Goal: Task Accomplishment & Management: Complete application form

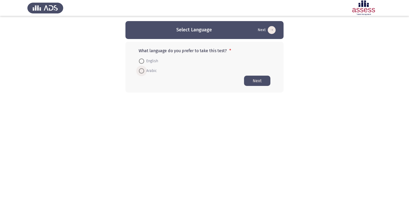
click at [141, 71] on span at bounding box center [141, 70] width 5 height 5
click at [141, 71] on input "Arabic" at bounding box center [141, 70] width 5 height 5
radio input "true"
click at [249, 79] on button "Next" at bounding box center [257, 80] width 26 height 10
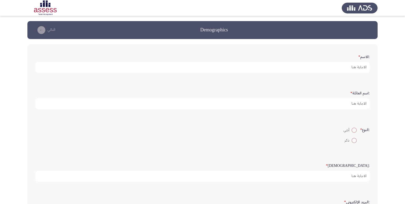
scroll to position [1, 0]
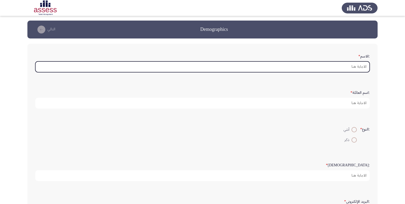
click at [355, 65] on input ":الاسم *" at bounding box center [202, 66] width 335 height 11
type input "F"
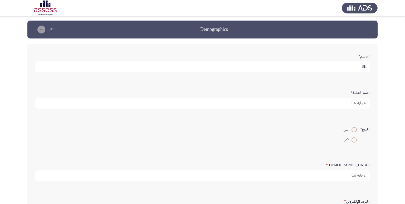
type input "S"
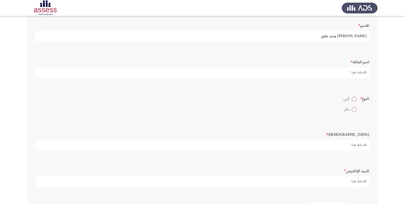
scroll to position [9, 0]
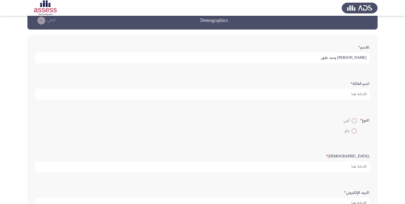
type input "[PERSON_NAME] وحيد طبق"
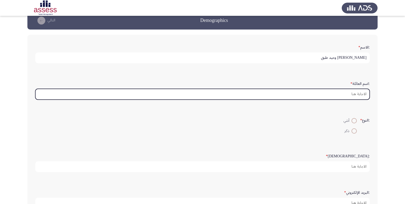
click at [365, 95] on input ":اسم العائلة *" at bounding box center [202, 94] width 335 height 11
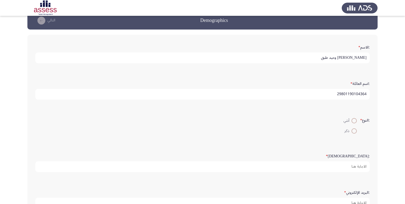
type input "29801190104364"
click at [352, 122] on span at bounding box center [354, 120] width 5 height 5
click at [352, 122] on input "أنثي" at bounding box center [354, 120] width 5 height 5
radio input "true"
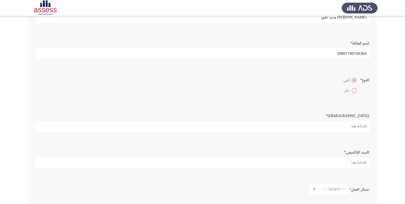
scroll to position [56, 0]
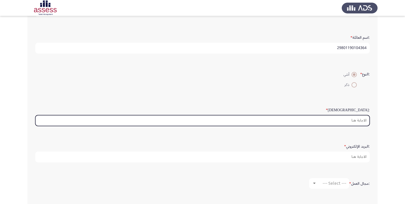
click at [358, 121] on input ":السن *" at bounding box center [202, 120] width 335 height 11
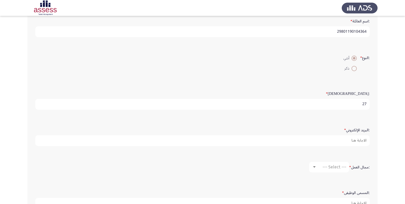
scroll to position [81, 0]
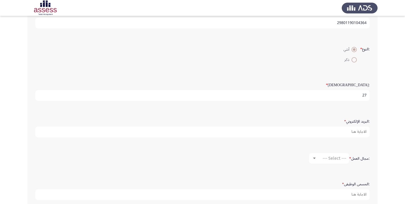
type input "27"
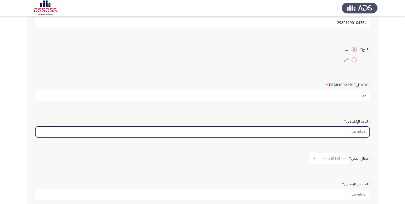
click at [358, 131] on input ":البريد الإلكتروني *" at bounding box center [202, 132] width 335 height 11
type input "س"
type input "[PERSON_NAME][EMAIL_ADDRESS][DOMAIN_NAME]"
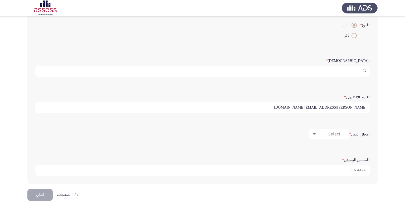
scroll to position [111, 0]
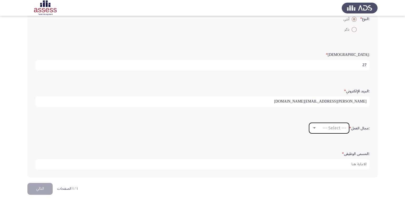
click at [314, 129] on div at bounding box center [314, 128] width 5 height 4
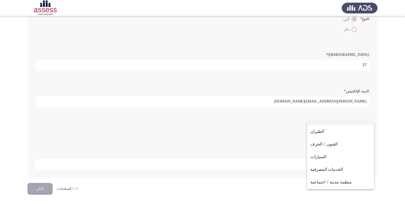
scroll to position [0, 0]
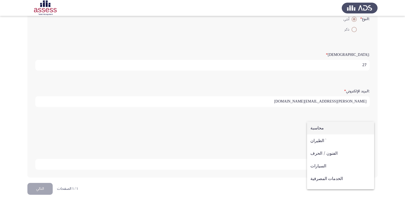
click at [387, 139] on div at bounding box center [202, 102] width 405 height 204
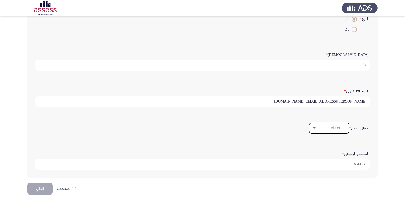
click at [310, 127] on mat-select "--- Select ---" at bounding box center [329, 128] width 40 height 11
click at [312, 127] on div at bounding box center [314, 128] width 5 height 4
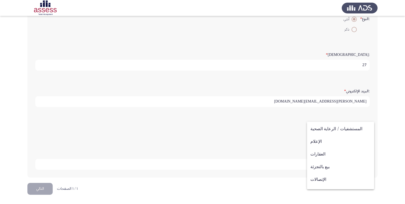
scroll to position [173, 0]
click at [332, 181] on span "آخر" at bounding box center [341, 183] width 60 height 13
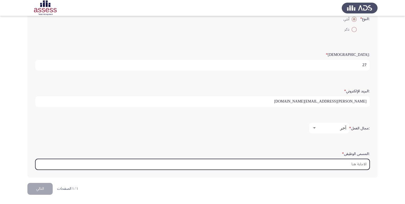
drag, startPoint x: 358, startPoint y: 164, endPoint x: 361, endPoint y: 164, distance: 2.7
click at [358, 164] on input ":المسمى الوظيفى *" at bounding box center [202, 164] width 335 height 11
type input "D"
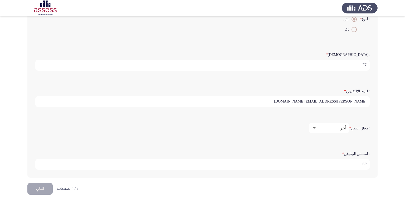
type input "S"
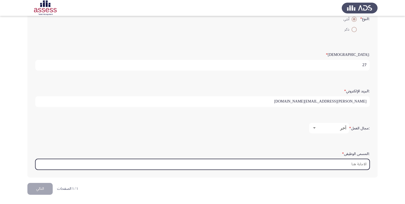
click at [361, 167] on input ":المسمى الوظيفى *" at bounding box center [202, 164] width 335 height 11
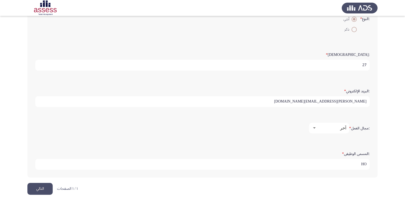
type input "H"
click at [365, 165] on input "باخصائي عمليات مصرفية" at bounding box center [202, 164] width 335 height 11
drag, startPoint x: 365, startPoint y: 164, endPoint x: 375, endPoint y: 162, distance: 10.0
click at [368, 164] on input "باخصائي عمليات مصرفية" at bounding box center [202, 164] width 335 height 11
type input "اخصائي عمليات مصرفية"
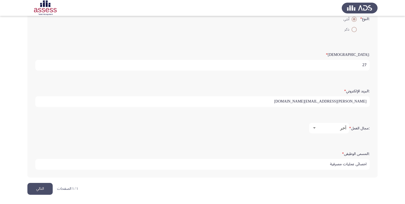
click at [38, 186] on button "التالي" at bounding box center [39, 189] width 25 height 12
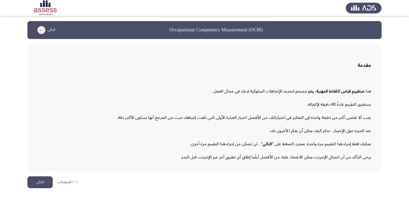
click at [37, 183] on button "التالي" at bounding box center [39, 182] width 25 height 12
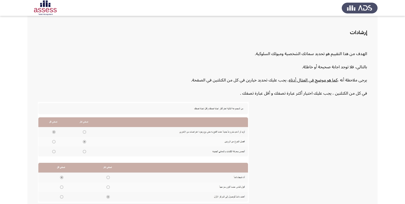
scroll to position [33, 0]
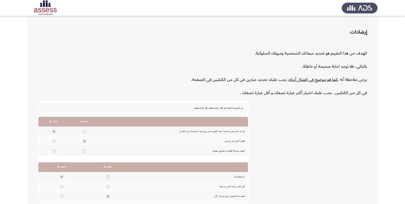
drag, startPoint x: 394, startPoint y: 118, endPoint x: 403, endPoint y: 128, distance: 13.8
click at [399, 128] on app-assessment-container "Occupational Competency Measurement (OCM) التالي إرشادات الهدف من هذا التقييم ه…" at bounding box center [202, 108] width 405 height 240
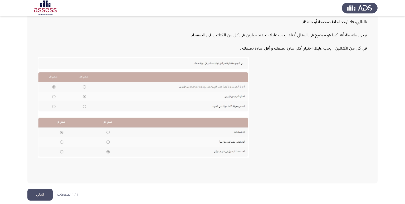
scroll to position [80, 0]
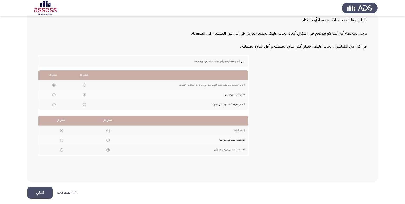
click at [42, 194] on button "التالي" at bounding box center [39, 193] width 25 height 12
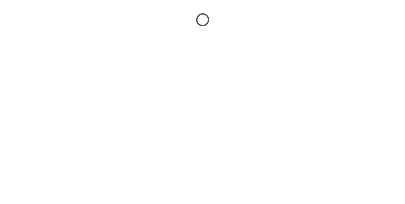
scroll to position [0, 0]
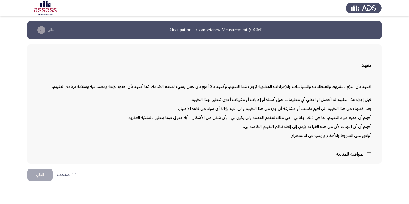
click at [368, 155] on span at bounding box center [369, 154] width 4 height 4
click at [369, 156] on input "الموافقة للمتابعة" at bounding box center [369, 156] width 0 height 0
checkbox input "true"
click at [43, 174] on button "التالي" at bounding box center [39, 175] width 25 height 12
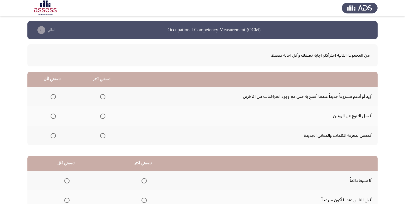
drag, startPoint x: 405, startPoint y: 95, endPoint x: 405, endPoint y: 100, distance: 5.0
click at [405, 100] on app-assessment-container "Occupational Competency Measurement (OCM) التالي من المجموعة التالية اخترأكثر ا…" at bounding box center [202, 133] width 405 height 224
drag, startPoint x: 405, startPoint y: 102, endPoint x: 405, endPoint y: 108, distance: 5.5
click at [405, 108] on app-assessment-container "Occupational Competency Measurement (OCM) التالي من المجموعة التالية اخترأكثر ا…" at bounding box center [202, 133] width 405 height 224
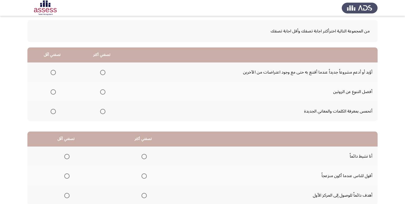
scroll to position [25, 0]
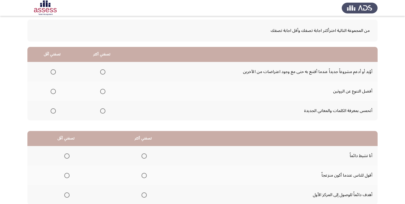
click at [104, 72] on span "Select an option" at bounding box center [102, 71] width 5 height 5
click at [104, 72] on input "Select an option" at bounding box center [102, 71] width 5 height 5
click at [54, 113] on span "Select an option" at bounding box center [53, 110] width 5 height 5
click at [54, 113] on input "Select an option" at bounding box center [53, 110] width 5 height 5
click at [105, 91] on span "Select an option" at bounding box center [102, 91] width 5 height 5
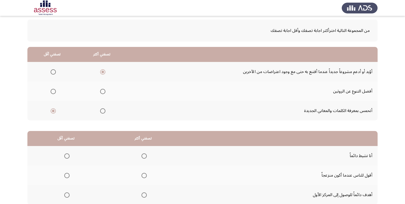
click at [105, 91] on input "Select an option" at bounding box center [102, 91] width 5 height 5
click at [106, 70] on th at bounding box center [102, 72] width 50 height 20
click at [103, 71] on span "Select an option" at bounding box center [102, 71] width 5 height 5
click at [103, 71] on input "Select an option" at bounding box center [102, 71] width 5 height 5
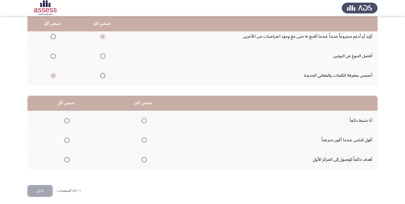
scroll to position [62, 0]
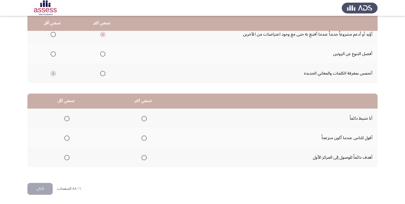
click at [145, 154] on mat-radio-group "Select an option" at bounding box center [142, 157] width 7 height 9
click at [142, 157] on span "Select an option" at bounding box center [144, 157] width 5 height 5
click at [142, 157] on input "Select an option" at bounding box center [144, 157] width 5 height 5
click at [72, 141] on th at bounding box center [65, 138] width 77 height 20
click at [68, 135] on span "Select an option" at bounding box center [66, 137] width 5 height 5
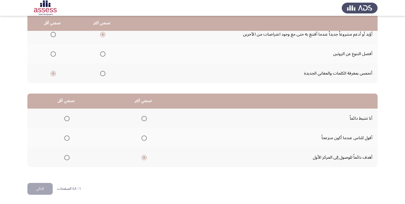
click at [68, 135] on input "Select an option" at bounding box center [66, 137] width 5 height 5
click at [44, 188] on button "التالي" at bounding box center [39, 189] width 25 height 12
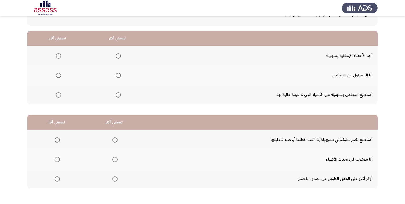
scroll to position [43, 0]
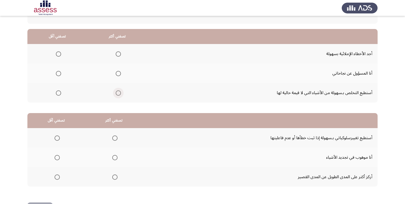
click at [116, 92] on span "Select an option" at bounding box center [118, 92] width 5 height 5
click at [116, 92] on input "Select an option" at bounding box center [118, 92] width 5 height 5
click at [58, 73] on span "Select an option" at bounding box center [58, 73] width 5 height 5
click at [58, 73] on input "Select an option" at bounding box center [58, 73] width 5 height 5
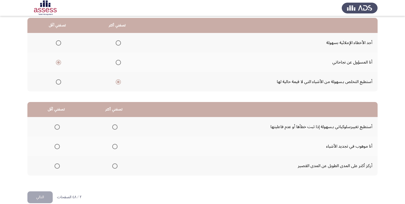
scroll to position [62, 0]
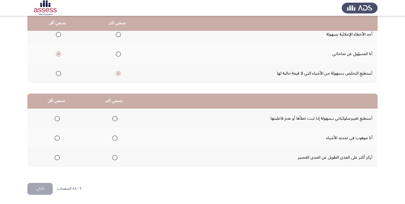
click at [112, 119] on span "Select an option" at bounding box center [114, 118] width 5 height 5
click at [112, 119] on input "Select an option" at bounding box center [114, 118] width 5 height 5
click at [56, 140] on mat-radio-group "Select an option" at bounding box center [55, 137] width 7 height 9
click at [55, 139] on span "Select an option" at bounding box center [57, 137] width 5 height 5
click at [55, 139] on input "Select an option" at bounding box center [57, 137] width 5 height 5
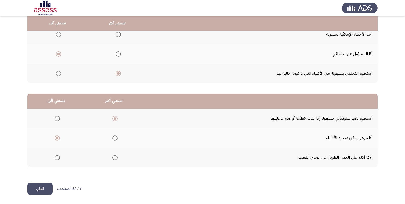
click at [36, 188] on button "التالي" at bounding box center [39, 189] width 25 height 12
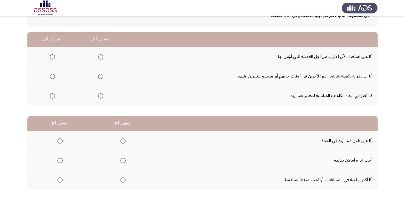
scroll to position [44, 0]
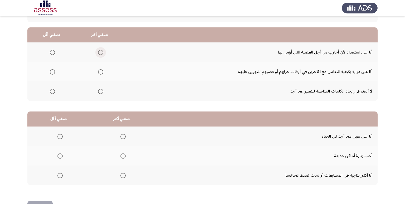
click at [98, 53] on span "Select an option" at bounding box center [100, 52] width 5 height 5
click at [98, 53] on input "Select an option" at bounding box center [100, 52] width 5 height 5
click at [53, 72] on span "Select an option" at bounding box center [52, 71] width 5 height 5
click at [53, 72] on input "Select an option" at bounding box center [52, 71] width 5 height 5
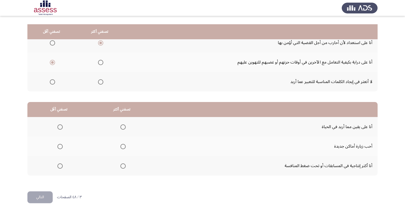
scroll to position [62, 0]
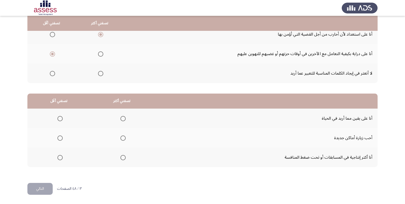
click at [122, 155] on span "Select an option" at bounding box center [122, 157] width 5 height 5
click at [122, 155] on input "Select an option" at bounding box center [122, 157] width 5 height 5
click at [60, 119] on span "Select an option" at bounding box center [60, 119] width 0 height 0
click at [59, 118] on input "Select an option" at bounding box center [59, 118] width 5 height 5
click at [38, 190] on button "التالي" at bounding box center [39, 189] width 25 height 12
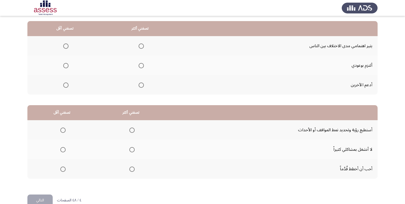
scroll to position [52, 0]
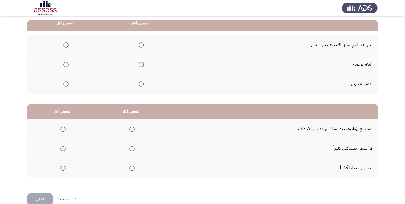
click at [140, 85] on span "Select an option" at bounding box center [141, 83] width 5 height 5
click at [140, 85] on input "Select an option" at bounding box center [141, 83] width 5 height 5
click at [68, 63] on th at bounding box center [64, 65] width 75 height 20
click at [66, 64] on span "Select an option" at bounding box center [65, 64] width 5 height 5
click at [66, 64] on input "Select an option" at bounding box center [65, 64] width 5 height 5
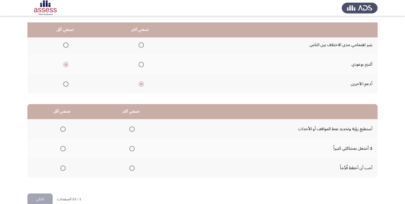
scroll to position [62, 0]
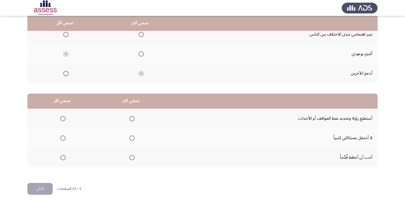
click at [129, 119] on span "Select an option" at bounding box center [131, 118] width 5 height 5
click at [129, 119] on input "Select an option" at bounding box center [131, 118] width 5 height 5
click at [62, 159] on span "Select an option" at bounding box center [62, 157] width 5 height 5
click at [62, 159] on input "Select an option" at bounding box center [62, 157] width 5 height 5
click at [41, 190] on button "التالي" at bounding box center [39, 189] width 25 height 12
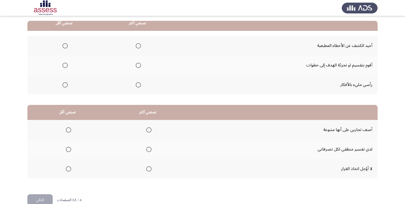
scroll to position [53, 0]
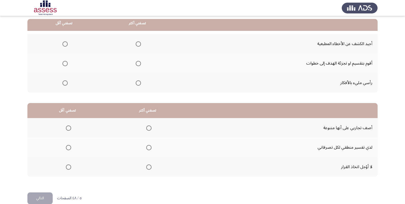
click at [138, 64] on span "Select an option" at bounding box center [138, 63] width 5 height 5
click at [138, 64] on input "Select an option" at bounding box center [138, 63] width 5 height 5
click at [66, 84] on span "Select an option" at bounding box center [64, 82] width 5 height 5
click at [66, 84] on input "Select an option" at bounding box center [64, 82] width 5 height 5
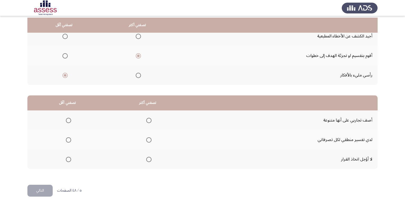
scroll to position [62, 0]
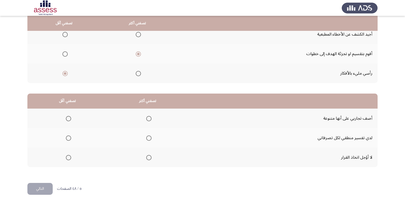
click at [134, 73] on label "Select an option" at bounding box center [137, 73] width 7 height 5
click at [136, 73] on input "Select an option" at bounding box center [138, 73] width 5 height 5
click at [60, 54] on label "Select an option" at bounding box center [63, 53] width 7 height 5
click at [62, 54] on input "Select an option" at bounding box center [64, 53] width 5 height 5
click at [150, 156] on span "Select an option" at bounding box center [148, 157] width 5 height 5
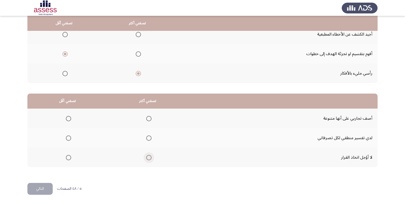
click at [150, 156] on input "Select an option" at bounding box center [148, 157] width 5 height 5
drag, startPoint x: 139, startPoint y: 119, endPoint x: 143, endPoint y: 119, distance: 3.7
click at [142, 119] on th at bounding box center [148, 119] width 80 height 20
click at [143, 119] on th at bounding box center [148, 119] width 80 height 20
click at [147, 118] on span "Select an option" at bounding box center [148, 118] width 5 height 5
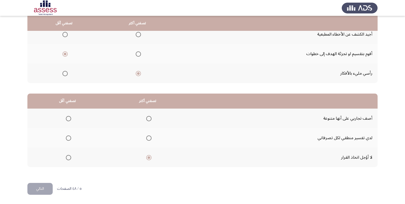
click at [147, 118] on input "Select an option" at bounding box center [148, 118] width 5 height 5
click at [66, 157] on span "Select an option" at bounding box center [68, 157] width 5 height 5
click at [66, 157] on input "Select an option" at bounding box center [68, 157] width 5 height 5
click at [43, 191] on button "التالي" at bounding box center [39, 189] width 25 height 12
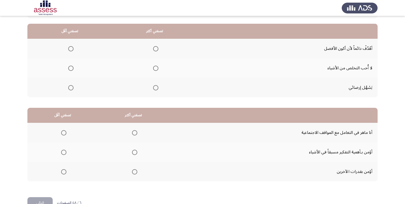
scroll to position [48, 0]
click at [155, 50] on span "Select an option" at bounding box center [155, 48] width 5 height 5
click at [155, 50] on input "Select an option" at bounding box center [155, 48] width 5 height 5
click at [71, 87] on span "Select an option" at bounding box center [70, 87] width 5 height 5
click at [71, 87] on input "Select an option" at bounding box center [70, 87] width 5 height 5
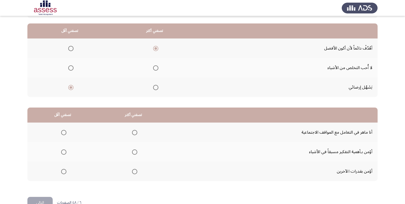
click at [159, 87] on th at bounding box center [154, 87] width 85 height 20
click at [155, 89] on span "Select an option" at bounding box center [155, 87] width 5 height 5
click at [155, 89] on input "Select an option" at bounding box center [155, 87] width 5 height 5
click at [73, 50] on span "Select an option" at bounding box center [70, 48] width 5 height 5
click at [73, 50] on input "Select an option" at bounding box center [70, 48] width 5 height 5
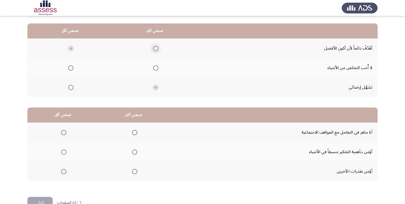
click at [153, 49] on span "Select an option" at bounding box center [155, 48] width 5 height 5
click at [153, 49] on input "Select an option" at bounding box center [155, 48] width 5 height 5
drag, startPoint x: 59, startPoint y: 86, endPoint x: 68, endPoint y: 82, distance: 10.3
click at [59, 85] on th at bounding box center [69, 87] width 85 height 20
click at [69, 82] on th at bounding box center [69, 87] width 85 height 20
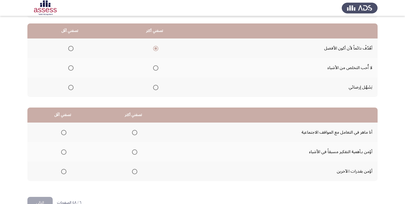
click at [69, 85] on mat-radio-group "Select an option" at bounding box center [69, 87] width 7 height 9
click at [69, 85] on span "Select an option" at bounding box center [70, 87] width 5 height 5
click at [69, 85] on input "Select an option" at bounding box center [70, 87] width 5 height 5
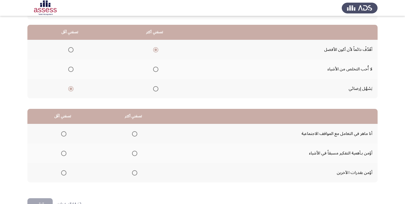
scroll to position [42, 0]
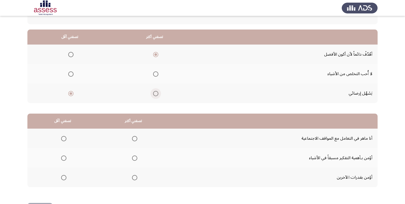
click at [157, 94] on span "Select an option" at bounding box center [155, 93] width 5 height 5
click at [157, 94] on input "Select an option" at bounding box center [155, 93] width 5 height 5
click at [76, 72] on th at bounding box center [69, 74] width 85 height 20
click at [72, 55] on span "Select an option" at bounding box center [70, 54] width 5 height 5
click at [72, 55] on input "Select an option" at bounding box center [70, 54] width 5 height 5
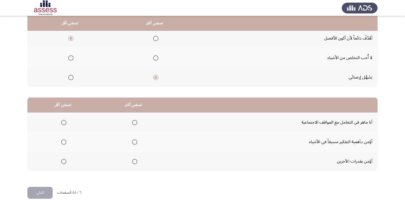
scroll to position [62, 0]
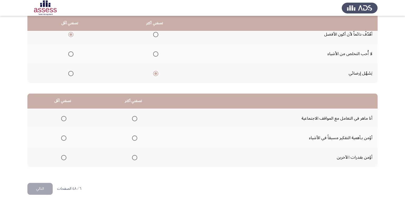
click at [132, 157] on span "Select an option" at bounding box center [134, 157] width 5 height 5
click at [132, 157] on input "Select an option" at bounding box center [134, 157] width 5 height 5
click at [135, 119] on span "Select an option" at bounding box center [134, 118] width 5 height 5
click at [135, 119] on input "Select an option" at bounding box center [134, 118] width 5 height 5
click at [65, 159] on span "Select an option" at bounding box center [63, 157] width 5 height 5
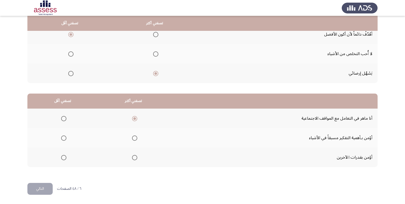
click at [65, 159] on input "Select an option" at bounding box center [63, 157] width 5 height 5
click at [40, 190] on button "التالي" at bounding box center [39, 189] width 25 height 12
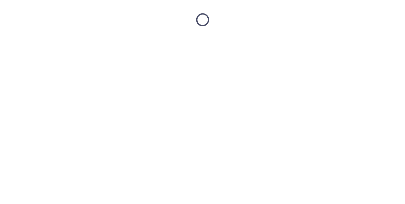
scroll to position [0, 0]
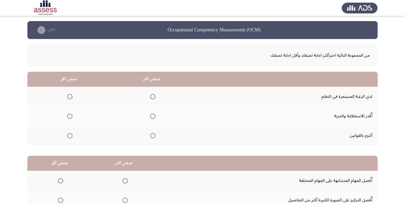
drag, startPoint x: 405, startPoint y: 123, endPoint x: 405, endPoint y: 143, distance: 20.0
click at [405, 143] on app-assessment-container "Occupational Competency Measurement (OCM) التالي من المجموعة التالية اخترأكثر ا…" at bounding box center [202, 133] width 405 height 224
drag, startPoint x: 405, startPoint y: 143, endPoint x: 403, endPoint y: 157, distance: 14.3
click at [403, 157] on app-assessment-container "Occupational Competency Measurement (OCM) التالي من المجموعة التالية اخترأكثر ا…" at bounding box center [202, 133] width 405 height 224
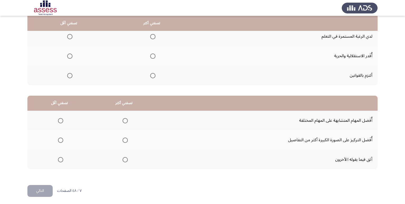
scroll to position [60, 0]
click at [151, 75] on span "Select an option" at bounding box center [152, 75] width 5 height 5
click at [151, 75] on input "Select an option" at bounding box center [152, 75] width 5 height 5
click at [152, 37] on span "Select an option" at bounding box center [152, 36] width 5 height 5
click at [152, 37] on input "Select an option" at bounding box center [152, 36] width 5 height 5
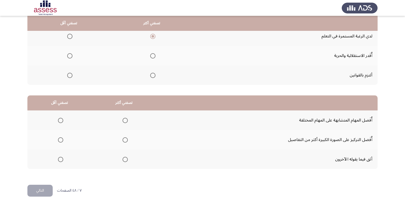
click at [72, 72] on th at bounding box center [68, 75] width 83 height 20
click at [71, 75] on span "Select an option" at bounding box center [69, 75] width 5 height 5
click at [71, 75] on input "Select an option" at bounding box center [69, 75] width 5 height 5
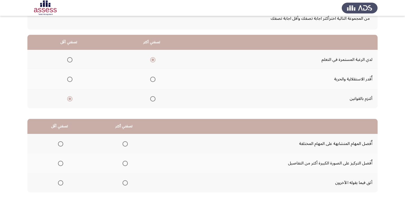
scroll to position [62, 0]
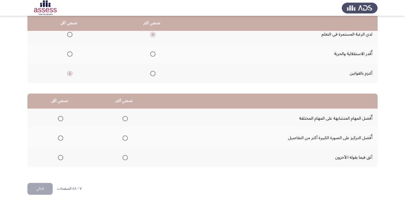
click at [124, 159] on span "Select an option" at bounding box center [125, 157] width 5 height 5
click at [124, 159] on input "Select an option" at bounding box center [125, 157] width 5 height 5
click at [55, 137] on th at bounding box center [59, 138] width 64 height 20
click at [56, 138] on label "Select an option" at bounding box center [59, 137] width 7 height 5
click at [58, 138] on input "Select an option" at bounding box center [60, 137] width 5 height 5
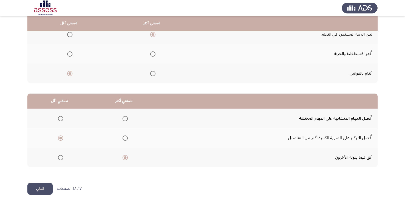
click at [40, 187] on button "التالي" at bounding box center [39, 189] width 25 height 12
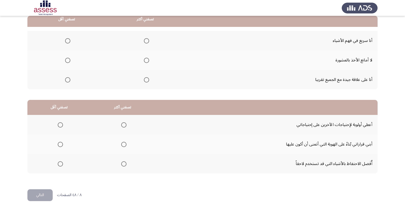
scroll to position [57, 0]
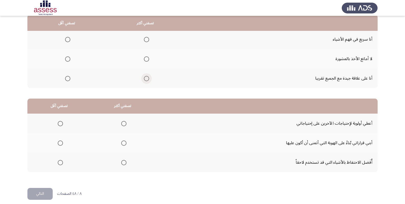
click at [144, 77] on span "Select an option" at bounding box center [146, 78] width 5 height 5
click at [144, 77] on input "Select an option" at bounding box center [146, 78] width 5 height 5
click at [146, 58] on span "Select an option" at bounding box center [146, 58] width 5 height 5
click at [146, 58] on input "Select an option" at bounding box center [146, 58] width 5 height 5
click at [70, 80] on th at bounding box center [66, 79] width 79 height 20
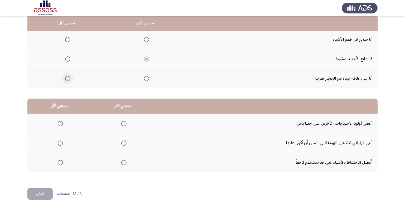
click at [64, 79] on label "Select an option" at bounding box center [66, 78] width 7 height 5
click at [65, 79] on input "Select an option" at bounding box center [67, 78] width 5 height 5
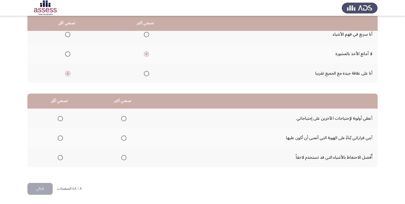
click at [124, 119] on span "Select an option" at bounding box center [123, 118] width 5 height 5
click at [124, 119] on input "Select an option" at bounding box center [123, 118] width 5 height 5
click at [61, 137] on span "Select an option" at bounding box center [60, 137] width 5 height 5
click at [61, 137] on input "Select an option" at bounding box center [60, 137] width 5 height 5
click at [41, 192] on button "التالي" at bounding box center [39, 189] width 25 height 12
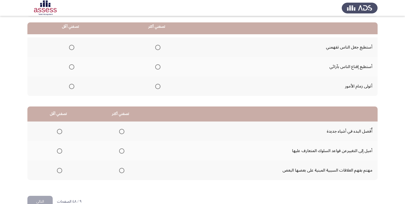
scroll to position [53, 0]
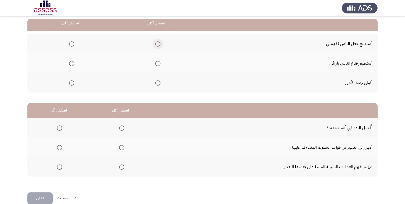
click at [156, 44] on span "Select an option" at bounding box center [157, 43] width 5 height 5
click at [156, 44] on input "Select an option" at bounding box center [157, 43] width 5 height 5
click at [160, 88] on th at bounding box center [157, 83] width 86 height 20
click at [159, 83] on span "Select an option" at bounding box center [157, 82] width 5 height 5
click at [159, 83] on input "Select an option" at bounding box center [157, 82] width 5 height 5
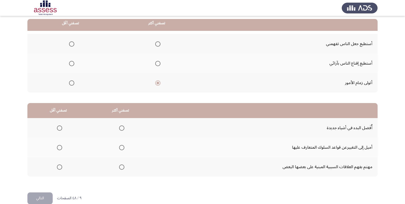
click at [72, 46] on span "Select an option" at bounding box center [71, 43] width 5 height 5
click at [72, 46] on input "Select an option" at bounding box center [71, 43] width 5 height 5
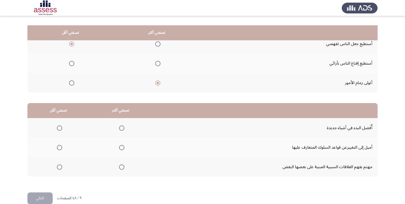
scroll to position [62, 0]
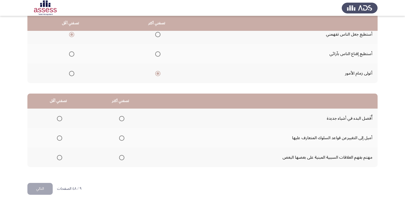
click at [161, 33] on th at bounding box center [157, 35] width 86 height 20
click at [159, 33] on span "Select an option" at bounding box center [157, 34] width 5 height 5
click at [159, 33] on input "Select an option" at bounding box center [157, 34] width 5 height 5
click at [71, 71] on span "Select an option" at bounding box center [71, 73] width 5 height 5
click at [71, 71] on input "Select an option" at bounding box center [71, 73] width 5 height 5
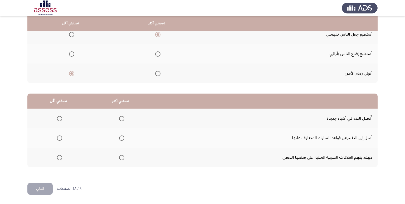
drag, startPoint x: 405, startPoint y: 133, endPoint x: 405, endPoint y: 140, distance: 6.9
click at [405, 140] on app-assessment-container "Occupational Competency Measurement (OCM) التالي من المجموعة التالية اخترأكثر ا…" at bounding box center [202, 71] width 405 height 224
click at [120, 118] on span "Select an option" at bounding box center [121, 118] width 5 height 5
click at [120, 118] on input "Select an option" at bounding box center [121, 118] width 5 height 5
click at [59, 158] on span "Select an option" at bounding box center [59, 157] width 5 height 5
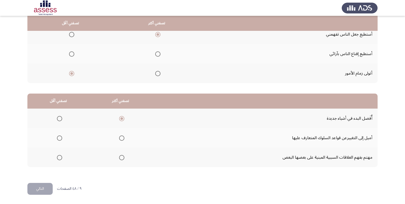
click at [59, 158] on input "Select an option" at bounding box center [59, 157] width 5 height 5
click at [45, 191] on button "التالي" at bounding box center [39, 189] width 25 height 12
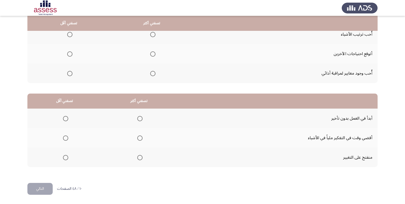
click at [152, 36] on span "Select an option" at bounding box center [152, 34] width 5 height 5
click at [152, 36] on input "Select an option" at bounding box center [152, 34] width 5 height 5
click at [72, 76] on span "Select an option" at bounding box center [69, 73] width 5 height 5
click at [72, 76] on input "Select an option" at bounding box center [69, 73] width 5 height 5
drag, startPoint x: 405, startPoint y: 140, endPoint x: 404, endPoint y: 162, distance: 22.1
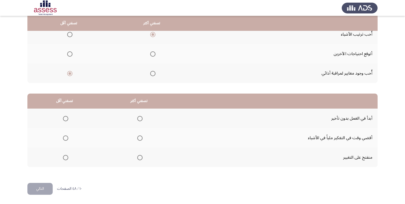
click at [404, 162] on app-assessment-container "Occupational Competency Measurement (OCM) التالي من المجموعة التالية اخترأكثر ا…" at bounding box center [202, 71] width 405 height 224
click at [140, 120] on span "Select an option" at bounding box center [139, 118] width 5 height 5
click at [140, 120] on input "Select an option" at bounding box center [139, 118] width 5 height 5
click at [67, 158] on span "Select an option" at bounding box center [65, 157] width 5 height 5
click at [67, 158] on input "Select an option" at bounding box center [65, 157] width 5 height 5
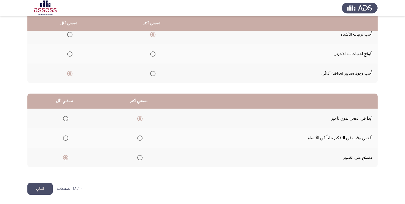
click at [47, 187] on button "التالي" at bounding box center [39, 189] width 25 height 12
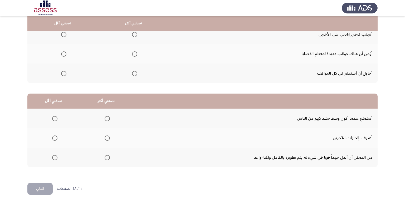
click at [132, 74] on span "Select an option" at bounding box center [134, 73] width 5 height 5
click at [132, 74] on input "Select an option" at bounding box center [134, 73] width 5 height 5
click at [132, 54] on span "Select an option" at bounding box center [134, 53] width 5 height 5
click at [132, 54] on input "Select an option" at bounding box center [134, 53] width 5 height 5
click at [61, 75] on span "Select an option" at bounding box center [63, 73] width 5 height 5
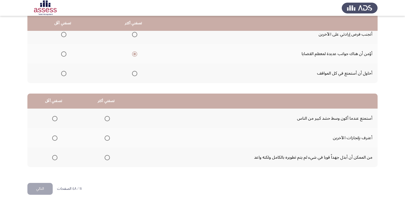
click at [61, 75] on input "Select an option" at bounding box center [63, 73] width 5 height 5
click at [133, 34] on span "Select an option" at bounding box center [134, 34] width 5 height 5
click at [133, 34] on input "Select an option" at bounding box center [134, 34] width 5 height 5
drag, startPoint x: 405, startPoint y: 147, endPoint x: 405, endPoint y: 158, distance: 10.5
click at [405, 158] on app-assessment-container "Occupational Competency Measurement (OCM) التالي من المجموعة التالية اخترأكثر ا…" at bounding box center [202, 71] width 405 height 224
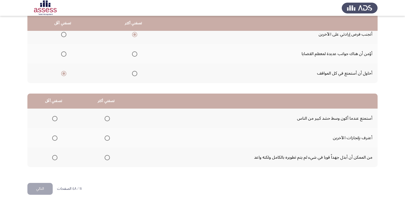
click at [132, 54] on span "Select an option" at bounding box center [134, 53] width 5 height 5
click at [132, 54] on input "Select an option" at bounding box center [134, 53] width 5 height 5
click at [106, 158] on span "Select an option" at bounding box center [107, 157] width 5 height 5
click at [106, 158] on input "Select an option" at bounding box center [107, 157] width 5 height 5
click at [54, 119] on span "Select an option" at bounding box center [54, 118] width 5 height 5
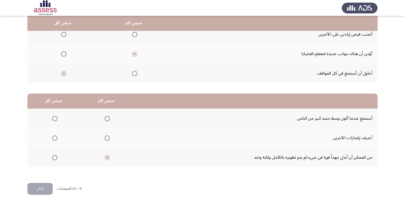
click at [54, 119] on input "Select an option" at bounding box center [54, 118] width 5 height 5
click at [47, 191] on button "التالي" at bounding box center [39, 189] width 25 height 12
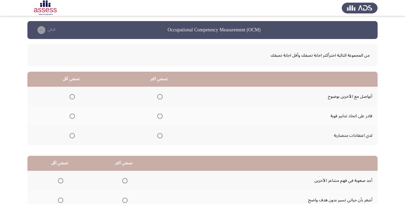
drag, startPoint x: 404, startPoint y: 152, endPoint x: 404, endPoint y: 162, distance: 10.6
click at [404, 162] on app-assessment-container "Occupational Competency Measurement (OCM) التالي من المجموعة التالية اخترأكثر ا…" at bounding box center [202, 133] width 405 height 224
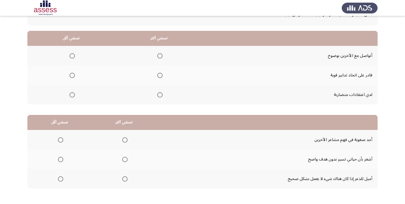
scroll to position [41, 0]
click at [160, 58] on span "Select an option" at bounding box center [159, 56] width 5 height 5
click at [160, 58] on input "Select an option" at bounding box center [159, 56] width 5 height 5
click at [72, 76] on span "Select an option" at bounding box center [72, 75] width 5 height 5
click at [72, 76] on input "Select an option" at bounding box center [72, 75] width 5 height 5
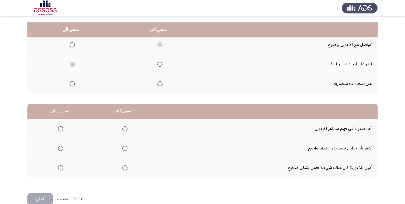
scroll to position [62, 0]
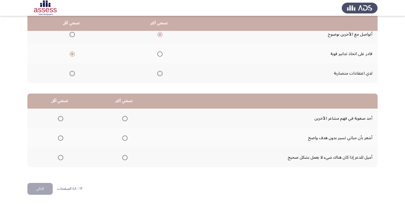
click at [124, 119] on span "Select an option" at bounding box center [124, 118] width 5 height 5
click at [124, 119] on input "Select an option" at bounding box center [124, 118] width 5 height 5
click at [57, 139] on label "Select an option" at bounding box center [59, 137] width 7 height 5
click at [58, 139] on input "Select an option" at bounding box center [60, 137] width 5 height 5
click at [41, 186] on button "التالي" at bounding box center [39, 189] width 25 height 12
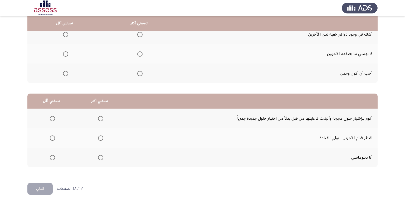
drag, startPoint x: 140, startPoint y: 57, endPoint x: 135, endPoint y: 55, distance: 5.7
click at [140, 56] on mat-radio-group "Select an option" at bounding box center [138, 53] width 7 height 9
click at [139, 52] on span "Select an option" at bounding box center [139, 53] width 5 height 5
click at [139, 52] on input "Select an option" at bounding box center [139, 53] width 5 height 5
click at [66, 35] on span "Select an option" at bounding box center [66, 35] width 0 height 0
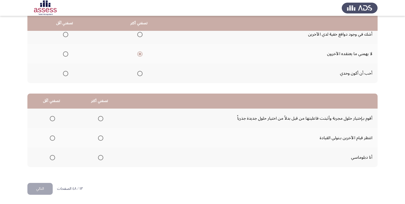
click at [65, 34] on input "Select an option" at bounding box center [65, 34] width 5 height 5
click at [107, 117] on th at bounding box center [100, 119] width 48 height 20
click at [101, 117] on span "Select an option" at bounding box center [100, 118] width 5 height 5
click at [101, 117] on input "Select an option" at bounding box center [100, 118] width 5 height 5
click at [55, 157] on span "Select an option" at bounding box center [52, 157] width 5 height 5
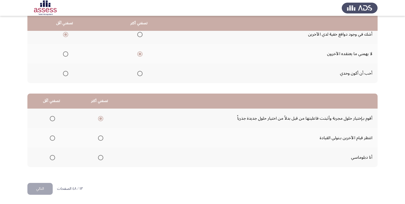
click at [55, 157] on input "Select an option" at bounding box center [52, 157] width 5 height 5
click at [46, 194] on button "التالي" at bounding box center [39, 189] width 25 height 12
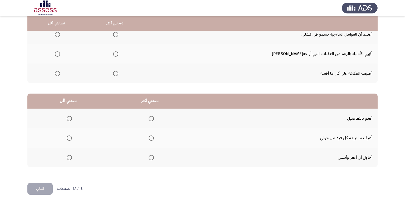
click at [118, 52] on span "Select an option" at bounding box center [115, 53] width 5 height 5
click at [118, 52] on input "Select an option" at bounding box center [115, 53] width 5 height 5
click at [63, 76] on mat-tooltip-component "WAITING" at bounding box center [62, 83] width 26 height 15
click at [149, 117] on span "Select an option" at bounding box center [151, 118] width 5 height 5
click at [149, 117] on input "Select an option" at bounding box center [151, 118] width 5 height 5
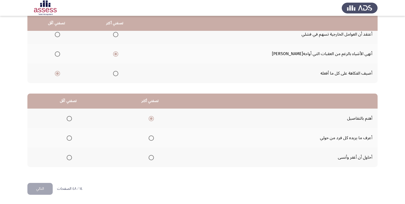
click at [72, 159] on span "Select an option" at bounding box center [69, 157] width 5 height 5
click at [72, 159] on input "Select an option" at bounding box center [69, 157] width 5 height 5
click at [53, 192] on div "١٤ / ٤٨ الصفحات التالي" at bounding box center [54, 189] width 55 height 12
click at [43, 186] on button "التالي" at bounding box center [39, 189] width 25 height 12
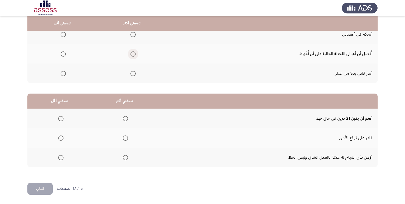
click at [133, 54] on span "Select an option" at bounding box center [132, 53] width 5 height 5
click at [133, 54] on input "Select an option" at bounding box center [132, 53] width 5 height 5
click at [63, 35] on span "Select an option" at bounding box center [63, 34] width 5 height 5
click at [63, 35] on input "Select an option" at bounding box center [63, 34] width 5 height 5
click at [124, 136] on span "Select an option" at bounding box center [125, 137] width 5 height 5
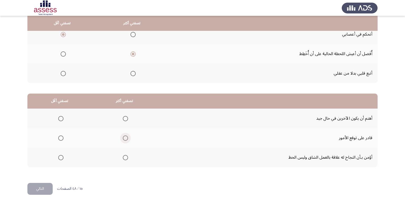
click at [124, 136] on input "Select an option" at bounding box center [125, 137] width 5 height 5
click at [58, 117] on span "Select an option" at bounding box center [60, 118] width 5 height 5
click at [58, 117] on input "Select an option" at bounding box center [60, 118] width 5 height 5
click at [47, 189] on button "التالي" at bounding box center [39, 189] width 25 height 12
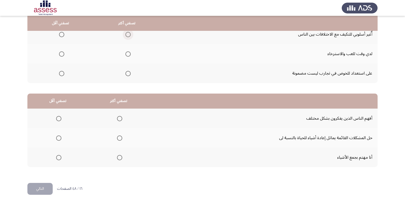
click at [127, 35] on span "Select an option" at bounding box center [127, 34] width 5 height 5
click at [127, 35] on input "Select an option" at bounding box center [127, 34] width 5 height 5
click at [61, 56] on span "Select an option" at bounding box center [61, 53] width 5 height 5
click at [61, 56] on input "Select an option" at bounding box center [61, 53] width 5 height 5
click at [117, 119] on span "Select an option" at bounding box center [119, 118] width 5 height 5
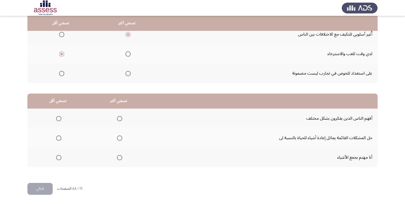
click at [117, 119] on input "Select an option" at bounding box center [119, 118] width 5 height 5
click at [56, 138] on span "Select an option" at bounding box center [58, 137] width 5 height 5
click at [56, 138] on input "Select an option" at bounding box center [58, 137] width 5 height 5
click at [43, 188] on button "التالي" at bounding box center [39, 189] width 25 height 12
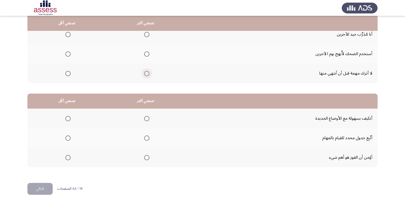
click at [147, 74] on span "Select an option" at bounding box center [146, 73] width 5 height 5
click at [147, 74] on input "Select an option" at bounding box center [146, 73] width 5 height 5
click at [69, 35] on span "Select an option" at bounding box center [67, 34] width 5 height 5
click at [69, 35] on input "Select an option" at bounding box center [67, 34] width 5 height 5
click at [146, 120] on span "Select an option" at bounding box center [146, 118] width 5 height 5
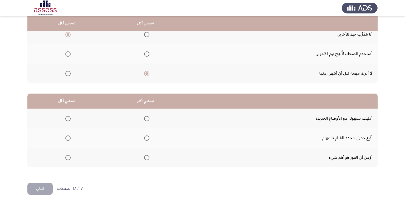
click at [146, 120] on input "Select an option" at bounding box center [146, 118] width 5 height 5
click at [66, 138] on span "Select an option" at bounding box center [67, 137] width 5 height 5
click at [66, 138] on input "Select an option" at bounding box center [67, 137] width 5 height 5
click at [45, 192] on button "التالي" at bounding box center [39, 189] width 25 height 12
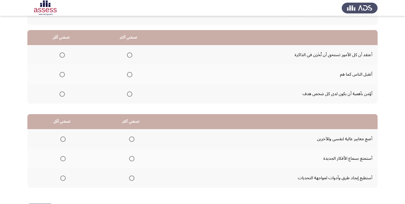
scroll to position [43, 0]
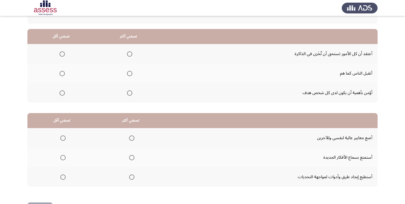
click at [129, 93] on span "Select an option" at bounding box center [129, 92] width 5 height 5
click at [129, 93] on input "Select an option" at bounding box center [129, 92] width 5 height 5
click at [60, 72] on span "Select an option" at bounding box center [62, 73] width 5 height 5
click at [60, 72] on input "Select an option" at bounding box center [62, 73] width 5 height 5
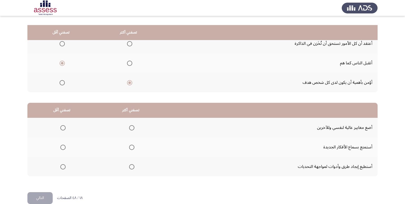
scroll to position [62, 0]
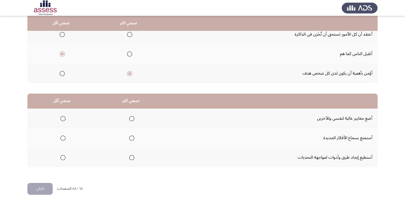
click at [61, 34] on span "Select an option" at bounding box center [62, 34] width 5 height 5
click at [61, 34] on input "Select an option" at bounding box center [62, 34] width 5 height 5
click at [60, 51] on mat-radio-group "Select an option" at bounding box center [60, 53] width 7 height 9
click at [132, 157] on span "Select an option" at bounding box center [131, 157] width 5 height 5
click at [132, 157] on input "Select an option" at bounding box center [131, 157] width 5 height 5
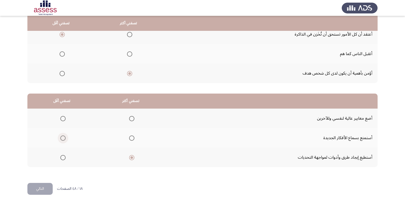
click at [62, 140] on span "Select an option" at bounding box center [62, 137] width 5 height 5
click at [62, 140] on input "Select an option" at bounding box center [62, 137] width 5 height 5
click at [40, 185] on button "التالي" at bounding box center [39, 189] width 25 height 12
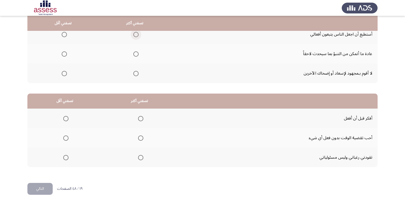
click at [137, 34] on span "Select an option" at bounding box center [135, 34] width 5 height 5
click at [137, 34] on input "Select an option" at bounding box center [135, 34] width 5 height 5
click at [64, 57] on mat-radio-group "Select an option" at bounding box center [63, 53] width 7 height 9
click at [64, 56] on span "Select an option" at bounding box center [64, 53] width 5 height 5
click at [64, 56] on input "Select an option" at bounding box center [64, 53] width 5 height 5
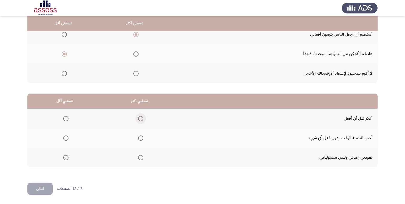
click at [141, 117] on span "Select an option" at bounding box center [140, 118] width 5 height 5
click at [141, 117] on input "Select an option" at bounding box center [140, 118] width 5 height 5
click at [65, 159] on span "Select an option" at bounding box center [65, 157] width 5 height 5
click at [65, 159] on input "Select an option" at bounding box center [65, 157] width 5 height 5
click at [31, 190] on button "التالي" at bounding box center [39, 189] width 25 height 12
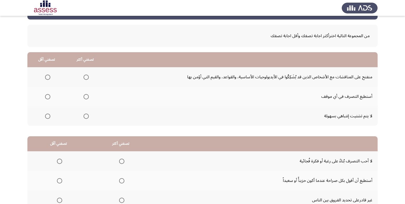
scroll to position [55, 0]
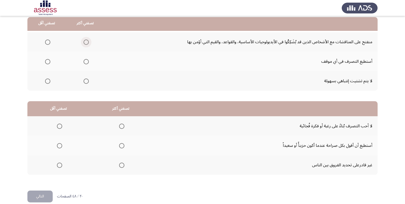
click at [82, 42] on label "Select an option" at bounding box center [84, 42] width 7 height 5
click at [84, 42] on input "Select an option" at bounding box center [86, 42] width 5 height 5
click at [48, 63] on span "Select an option" at bounding box center [47, 61] width 5 height 5
click at [48, 63] on input "Select an option" at bounding box center [47, 61] width 5 height 5
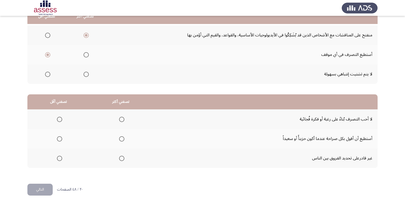
scroll to position [62, 0]
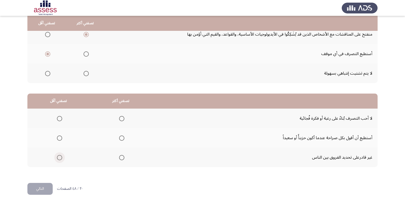
click at [61, 156] on span "Select an option" at bounding box center [59, 157] width 5 height 5
click at [61, 156] on input "Select an option" at bounding box center [59, 157] width 5 height 5
click at [122, 139] on span "Select an option" at bounding box center [121, 137] width 5 height 5
click at [122, 139] on input "Select an option" at bounding box center [121, 137] width 5 height 5
click at [58, 158] on span "Select an option" at bounding box center [59, 157] width 3 height 3
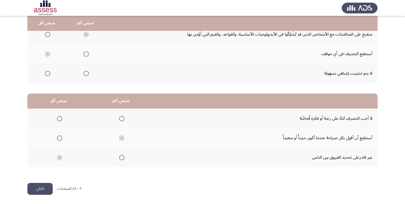
click at [58, 158] on input "Select an option" at bounding box center [59, 157] width 5 height 5
click at [36, 186] on button "التالي" at bounding box center [39, 189] width 25 height 12
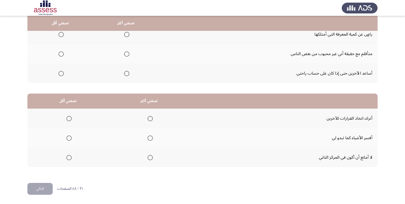
click at [131, 33] on th at bounding box center [126, 35] width 66 height 20
click at [128, 33] on span "Select an option" at bounding box center [126, 34] width 5 height 5
click at [128, 33] on input "Select an option" at bounding box center [126, 34] width 5 height 5
click at [124, 72] on span "Select an option" at bounding box center [126, 73] width 5 height 5
click at [124, 72] on input "Select an option" at bounding box center [126, 73] width 5 height 5
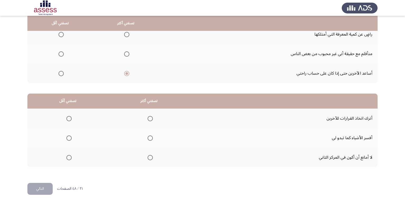
click at [62, 33] on span "Select an option" at bounding box center [61, 34] width 5 height 5
click at [62, 33] on input "Select an option" at bounding box center [61, 34] width 5 height 5
click at [152, 136] on span "Select an option" at bounding box center [150, 137] width 5 height 5
click at [152, 136] on input "Select an option" at bounding box center [150, 137] width 5 height 5
click at [68, 116] on span "Select an option" at bounding box center [68, 118] width 5 height 5
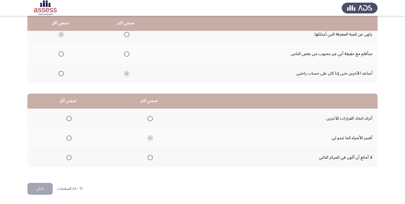
click at [68, 116] on input "Select an option" at bounding box center [68, 118] width 5 height 5
click at [49, 189] on button "التالي" at bounding box center [39, 189] width 25 height 12
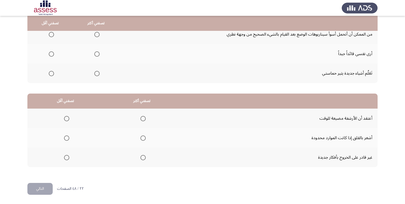
click at [97, 75] on span "Select an option" at bounding box center [96, 73] width 5 height 5
click at [97, 75] on input "Select an option" at bounding box center [96, 73] width 5 height 5
click at [51, 35] on span "Select an option" at bounding box center [51, 35] width 0 height 0
click at [51, 34] on input "Select an option" at bounding box center [51, 34] width 5 height 5
click at [140, 119] on span "Select an option" at bounding box center [142, 118] width 5 height 5
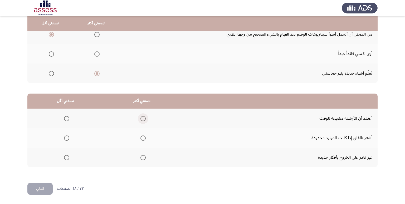
click at [140, 119] on input "Select an option" at bounding box center [142, 118] width 5 height 5
click at [67, 139] on span "Select an option" at bounding box center [66, 137] width 5 height 5
click at [67, 139] on input "Select an option" at bounding box center [66, 137] width 5 height 5
click at [47, 187] on button "التالي" at bounding box center [39, 189] width 25 height 12
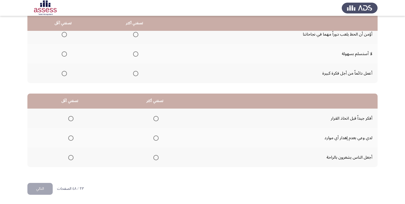
click at [137, 77] on mat-radio-group "Select an option" at bounding box center [134, 73] width 7 height 9
click at [136, 76] on span "Select an option" at bounding box center [135, 73] width 5 height 5
click at [136, 76] on input "Select an option" at bounding box center [135, 73] width 5 height 5
click at [65, 56] on span "Select an option" at bounding box center [64, 53] width 5 height 5
click at [65, 56] on input "Select an option" at bounding box center [64, 53] width 5 height 5
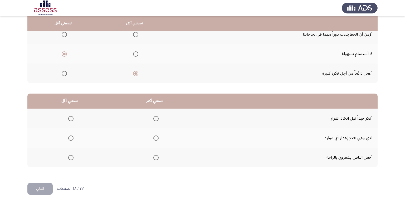
click at [151, 121] on label "Select an option" at bounding box center [154, 118] width 7 height 5
click at [153, 121] on input "Select an option" at bounding box center [155, 118] width 5 height 5
click at [69, 157] on span "Select an option" at bounding box center [70, 157] width 5 height 5
click at [69, 157] on input "Select an option" at bounding box center [70, 157] width 5 height 5
drag, startPoint x: 37, startPoint y: 193, endPoint x: 43, endPoint y: 189, distance: 7.2
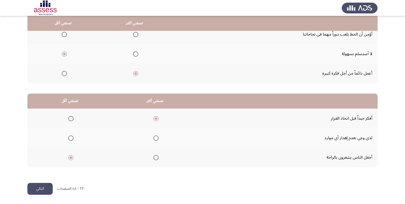
click at [37, 192] on button "التالي" at bounding box center [39, 189] width 25 height 12
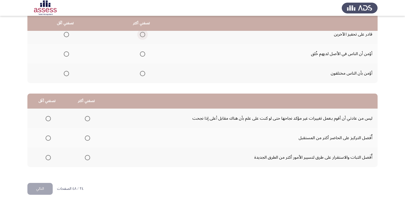
click at [142, 35] on span "Select an option" at bounding box center [142, 34] width 5 height 5
click at [142, 35] on input "Select an option" at bounding box center [142, 34] width 5 height 5
click at [65, 51] on mat-radio-group "Select an option" at bounding box center [65, 53] width 7 height 9
click at [69, 54] on span "Select an option" at bounding box center [66, 53] width 5 height 5
click at [69, 54] on input "Select an option" at bounding box center [66, 53] width 5 height 5
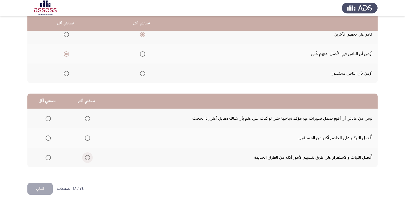
click at [85, 156] on span "Select an option" at bounding box center [87, 157] width 5 height 5
click at [85, 156] on input "Select an option" at bounding box center [87, 157] width 5 height 5
click at [47, 115] on mat-radio-group "Select an option" at bounding box center [46, 118] width 7 height 9
click at [48, 116] on span "Select an option" at bounding box center [48, 118] width 5 height 5
click at [48, 116] on input "Select an option" at bounding box center [48, 118] width 5 height 5
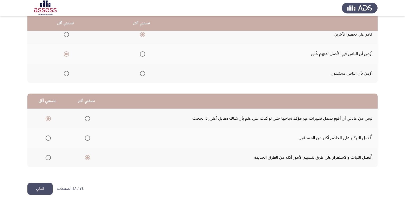
click at [46, 185] on button "التالي" at bounding box center [39, 189] width 25 height 12
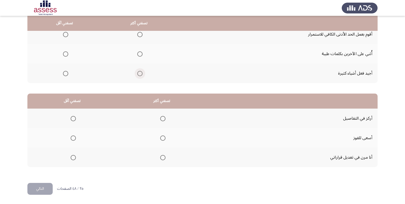
click at [138, 74] on span "Select an option" at bounding box center [139, 73] width 5 height 5
click at [138, 74] on input "Select an option" at bounding box center [139, 73] width 5 height 5
click at [141, 53] on span "Select an option" at bounding box center [139, 53] width 5 height 5
click at [141, 53] on input "Select an option" at bounding box center [139, 53] width 5 height 5
click at [66, 74] on span "Select an option" at bounding box center [66, 74] width 0 height 0
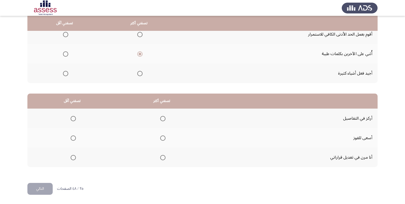
click at [65, 73] on input "Select an option" at bounding box center [65, 73] width 5 height 5
click at [159, 157] on label "Select an option" at bounding box center [161, 157] width 7 height 5
click at [160, 157] on input "Select an option" at bounding box center [162, 157] width 5 height 5
click at [71, 139] on span "Select an option" at bounding box center [73, 137] width 5 height 5
click at [71, 139] on input "Select an option" at bounding box center [73, 137] width 5 height 5
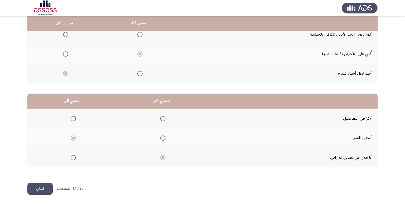
click at [46, 185] on button "التالي" at bounding box center [39, 189] width 25 height 12
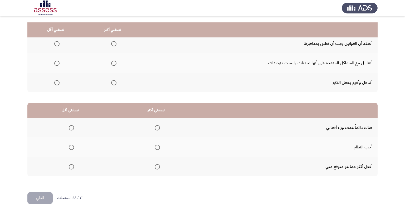
scroll to position [60, 0]
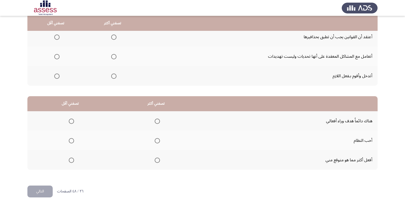
click at [112, 58] on span "Select an option" at bounding box center [113, 56] width 5 height 5
click at [112, 58] on input "Select an option" at bounding box center [113, 56] width 5 height 5
click at [57, 38] on span "Select an option" at bounding box center [56, 37] width 5 height 5
click at [57, 38] on input "Select an option" at bounding box center [56, 37] width 5 height 5
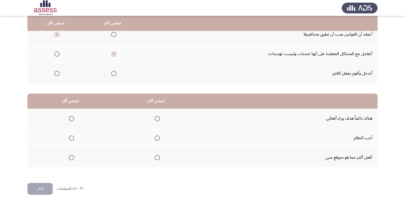
click at [158, 139] on span "Select an option" at bounding box center [157, 137] width 5 height 5
click at [158, 139] on input "Select an option" at bounding box center [157, 137] width 5 height 5
click at [70, 157] on span "Select an option" at bounding box center [71, 157] width 5 height 5
click at [70, 157] on input "Select an option" at bounding box center [71, 157] width 5 height 5
click at [48, 186] on button "التالي" at bounding box center [39, 189] width 25 height 12
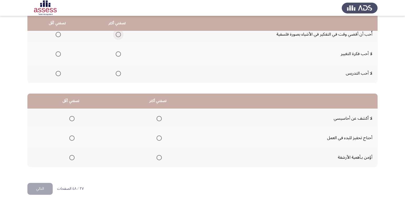
click at [119, 35] on span "Select an option" at bounding box center [118, 34] width 5 height 5
click at [119, 35] on input "Select an option" at bounding box center [118, 34] width 5 height 5
click at [59, 52] on span "Select an option" at bounding box center [58, 53] width 5 height 5
click at [59, 52] on input "Select an option" at bounding box center [58, 53] width 5 height 5
click at [159, 138] on span "Select an option" at bounding box center [159, 137] width 5 height 5
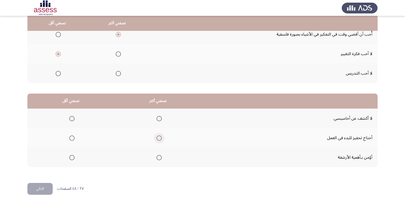
click at [159, 138] on input "Select an option" at bounding box center [159, 137] width 5 height 5
drag, startPoint x: 60, startPoint y: 154, endPoint x: 68, endPoint y: 157, distance: 8.6
click at [60, 155] on th at bounding box center [70, 158] width 87 height 20
click at [69, 157] on label "Select an option" at bounding box center [70, 157] width 7 height 5
click at [69, 157] on input "Select an option" at bounding box center [71, 157] width 5 height 5
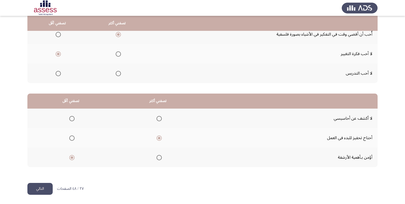
click at [45, 187] on button "التالي" at bounding box center [39, 189] width 25 height 12
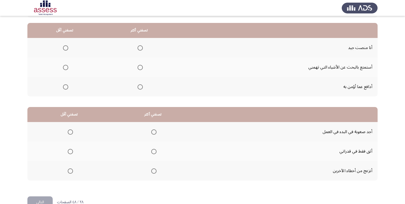
scroll to position [60, 0]
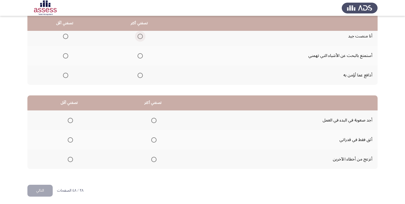
click at [138, 37] on span "Select an option" at bounding box center [140, 36] width 5 height 5
click at [138, 37] on input "Select an option" at bounding box center [140, 36] width 5 height 5
click at [66, 74] on span "Select an option" at bounding box center [65, 75] width 5 height 5
click at [66, 74] on input "Select an option" at bounding box center [65, 75] width 5 height 5
click at [153, 139] on span "Select an option" at bounding box center [153, 139] width 5 height 5
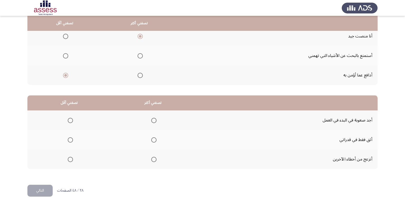
click at [153, 139] on input "Select an option" at bounding box center [153, 139] width 5 height 5
click at [73, 160] on th at bounding box center [69, 159] width 84 height 20
click at [69, 163] on mat-radio-group "Select an option" at bounding box center [69, 159] width 7 height 9
click at [73, 161] on th at bounding box center [69, 159] width 84 height 20
click at [71, 162] on span "Select an option" at bounding box center [70, 159] width 5 height 5
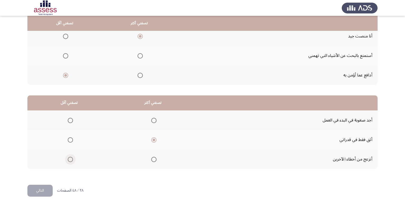
click at [71, 162] on input "Select an option" at bounding box center [70, 159] width 5 height 5
click at [51, 190] on button "التالي" at bounding box center [39, 191] width 25 height 12
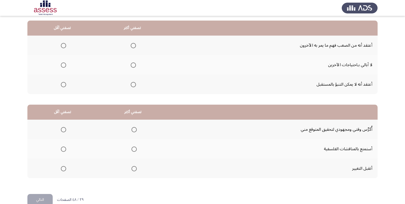
scroll to position [62, 0]
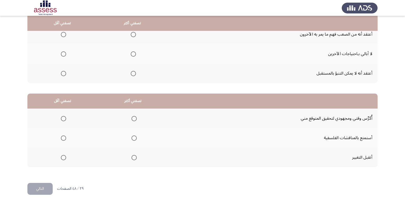
click at [131, 35] on span "Select an option" at bounding box center [133, 34] width 5 height 5
click at [131, 35] on input "Select an option" at bounding box center [133, 34] width 5 height 5
click at [60, 75] on label "Select an option" at bounding box center [62, 73] width 7 height 5
click at [61, 75] on input "Select an option" at bounding box center [63, 73] width 5 height 5
click at [133, 157] on span "Select an option" at bounding box center [134, 157] width 5 height 5
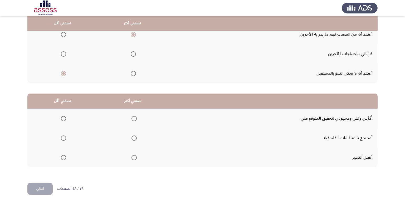
click at [133, 157] on input "Select an option" at bounding box center [134, 157] width 5 height 5
click at [64, 139] on span "Select an option" at bounding box center [63, 137] width 5 height 5
click at [64, 139] on input "Select an option" at bounding box center [63, 137] width 5 height 5
click at [41, 190] on button "التالي" at bounding box center [39, 189] width 25 height 12
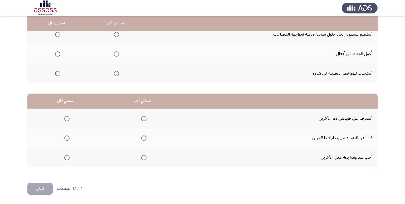
click at [116, 35] on span "Select an option" at bounding box center [116, 34] width 5 height 5
click at [116, 35] on input "Select an option" at bounding box center [116, 34] width 5 height 5
click at [56, 54] on span "Select an option" at bounding box center [57, 53] width 5 height 5
click at [56, 54] on input "Select an option" at bounding box center [57, 53] width 5 height 5
click at [116, 53] on span "Select an option" at bounding box center [116, 53] width 5 height 5
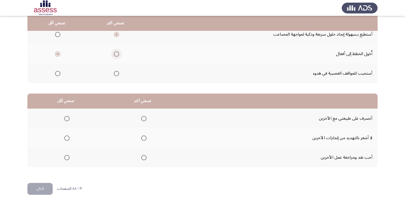
click at [116, 53] on input "Select an option" at bounding box center [116, 53] width 5 height 5
click at [56, 36] on span "Select an option" at bounding box center [57, 34] width 5 height 5
click at [56, 36] on input "Select an option" at bounding box center [57, 34] width 5 height 5
click at [144, 138] on span "Select an option" at bounding box center [143, 137] width 5 height 5
click at [144, 138] on input "Select an option" at bounding box center [143, 137] width 5 height 5
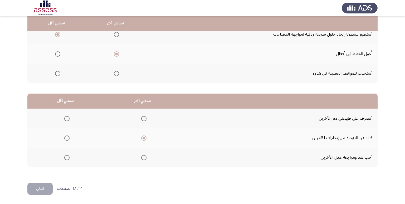
click at [67, 118] on span "Select an option" at bounding box center [66, 118] width 5 height 5
click at [67, 118] on input "Select an option" at bounding box center [66, 118] width 5 height 5
click at [43, 190] on button "التالي" at bounding box center [39, 189] width 25 height 12
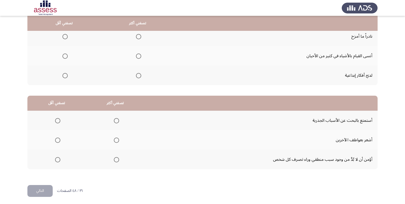
scroll to position [60, 0]
click at [137, 75] on span "Select an option" at bounding box center [138, 75] width 5 height 5
click at [137, 75] on input "Select an option" at bounding box center [138, 75] width 5 height 5
click at [67, 37] on span "Select an option" at bounding box center [64, 36] width 5 height 5
click at [67, 37] on input "Select an option" at bounding box center [64, 36] width 5 height 5
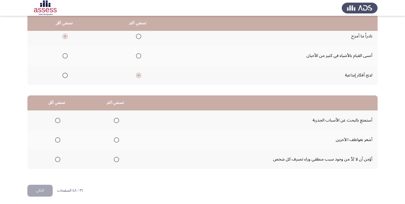
click at [112, 119] on label "Select an option" at bounding box center [115, 120] width 7 height 5
click at [114, 119] on input "Select an option" at bounding box center [116, 120] width 5 height 5
click at [114, 142] on span "Select an option" at bounding box center [116, 139] width 5 height 5
click at [114, 142] on input "Select an option" at bounding box center [116, 139] width 5 height 5
click at [117, 120] on span "Select an option" at bounding box center [116, 120] width 5 height 5
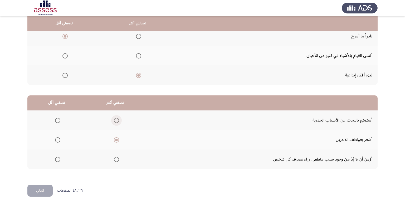
click at [117, 120] on input "Select an option" at bounding box center [116, 120] width 5 height 5
click at [58, 160] on span "Select an option" at bounding box center [57, 159] width 5 height 5
click at [58, 160] on input "Select an option" at bounding box center [57, 159] width 5 height 5
click at [42, 190] on button "التالي" at bounding box center [39, 191] width 25 height 12
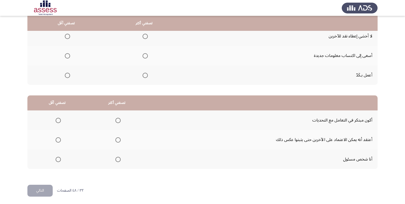
click at [145, 59] on mat-radio-group "Select an option" at bounding box center [143, 55] width 7 height 9
click at [145, 57] on span "Select an option" at bounding box center [145, 55] width 5 height 5
click at [145, 57] on input "Select an option" at bounding box center [145, 55] width 5 height 5
click at [68, 36] on span "Select an option" at bounding box center [67, 36] width 5 height 5
click at [68, 36] on input "Select an option" at bounding box center [67, 36] width 5 height 5
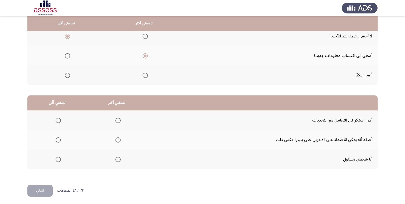
scroll to position [62, 0]
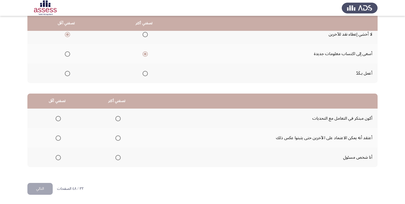
click at [115, 118] on span "Select an option" at bounding box center [117, 118] width 5 height 5
click at [115, 118] on input "Select an option" at bounding box center [117, 118] width 5 height 5
click at [58, 161] on mat-radio-group "Select an option" at bounding box center [57, 157] width 7 height 9
click at [58, 156] on span "Select an option" at bounding box center [58, 157] width 5 height 5
click at [58, 156] on input "Select an option" at bounding box center [58, 157] width 5 height 5
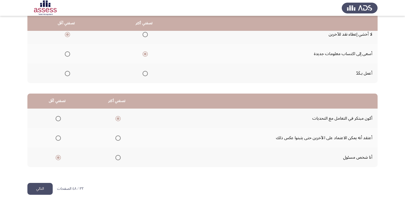
click at [48, 192] on button "التالي" at bounding box center [39, 189] width 25 height 12
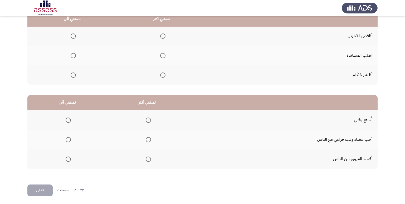
scroll to position [62, 0]
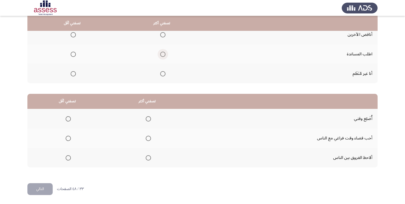
click at [162, 54] on span "Select an option" at bounding box center [162, 54] width 5 height 5
click at [162, 54] on input "Select an option" at bounding box center [162, 54] width 5 height 5
click at [70, 77] on mat-radio-group "Select an option" at bounding box center [72, 73] width 7 height 9
click at [72, 75] on span "Select an option" at bounding box center [73, 73] width 5 height 5
click at [72, 75] on input "Select an option" at bounding box center [73, 73] width 5 height 5
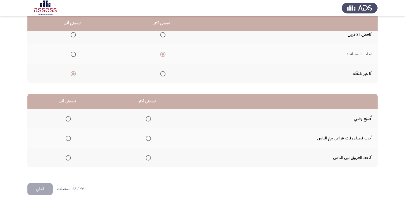
scroll to position [62, 0]
click at [148, 139] on span "Select an option" at bounding box center [148, 137] width 5 height 5
click at [148, 139] on input "Select an option" at bounding box center [148, 137] width 5 height 5
click at [61, 159] on th at bounding box center [67, 158] width 80 height 20
click at [67, 159] on span "Select an option" at bounding box center [68, 157] width 5 height 5
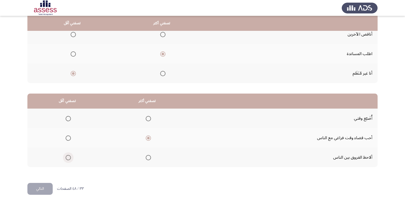
click at [67, 159] on input "Select an option" at bounding box center [68, 157] width 5 height 5
click at [37, 193] on button "التالي" at bounding box center [39, 189] width 25 height 12
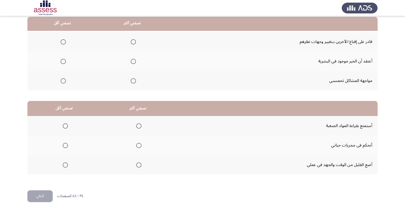
scroll to position [55, 0]
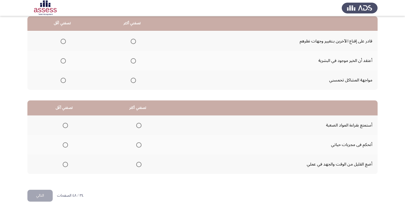
click at [131, 40] on span "Select an option" at bounding box center [133, 41] width 5 height 5
click at [131, 40] on input "Select an option" at bounding box center [133, 41] width 5 height 5
click at [129, 61] on label "Select an option" at bounding box center [132, 60] width 7 height 5
click at [131, 61] on input "Select an option" at bounding box center [133, 60] width 5 height 5
click at [62, 41] on span "Select an option" at bounding box center [63, 41] width 5 height 5
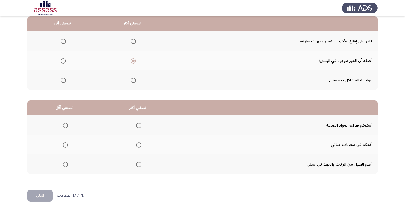
click at [62, 41] on input "Select an option" at bounding box center [63, 41] width 5 height 5
click at [134, 41] on span "Select an option" at bounding box center [133, 41] width 5 height 5
click at [134, 41] on input "Select an option" at bounding box center [133, 41] width 5 height 5
click at [64, 63] on span "Select an option" at bounding box center [63, 60] width 5 height 5
click at [64, 63] on input "Select an option" at bounding box center [63, 60] width 5 height 5
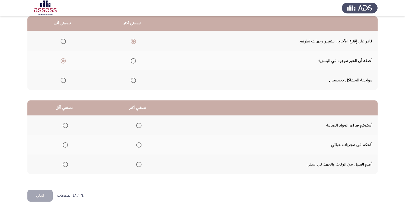
scroll to position [62, 0]
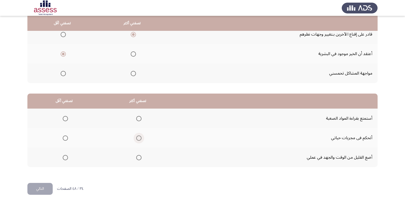
click at [140, 138] on span "Select an option" at bounding box center [138, 137] width 5 height 5
click at [140, 138] on input "Select an option" at bounding box center [138, 137] width 5 height 5
click at [63, 118] on span "Select an option" at bounding box center [65, 118] width 5 height 5
click at [63, 118] on input "Select an option" at bounding box center [65, 118] width 5 height 5
click at [47, 188] on button "التالي" at bounding box center [39, 189] width 25 height 12
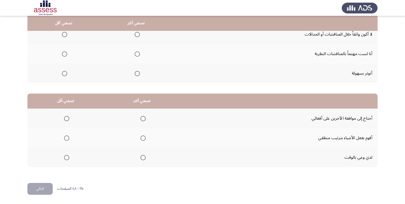
click at [138, 36] on span "Select an option" at bounding box center [137, 34] width 5 height 5
click at [138, 36] on input "Select an option" at bounding box center [137, 34] width 5 height 5
click at [63, 53] on span "Select an option" at bounding box center [64, 53] width 5 height 5
click at [63, 53] on input "Select an option" at bounding box center [64, 53] width 5 height 5
drag, startPoint x: 404, startPoint y: 119, endPoint x: 404, endPoint y: 127, distance: 7.9
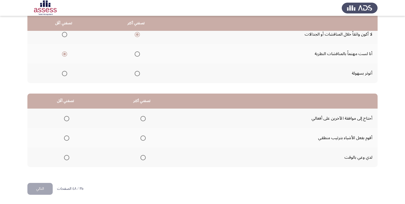
click at [404, 127] on app-assessment-container "Occupational Competency Measurement (OCM) التالي من المجموعة التالية اخترأكثر ا…" at bounding box center [202, 71] width 405 height 224
click at [141, 138] on span "Select an option" at bounding box center [142, 137] width 5 height 5
click at [141, 138] on input "Select an option" at bounding box center [142, 137] width 5 height 5
click at [65, 159] on span "Select an option" at bounding box center [66, 157] width 5 height 5
click at [65, 159] on input "Select an option" at bounding box center [66, 157] width 5 height 5
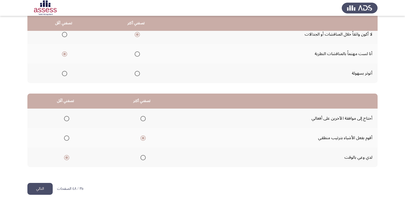
click at [41, 185] on button "التالي" at bounding box center [39, 189] width 25 height 12
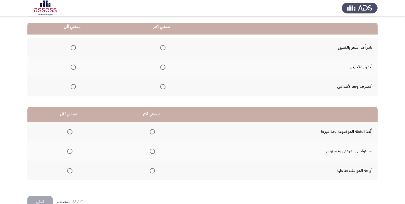
scroll to position [54, 0]
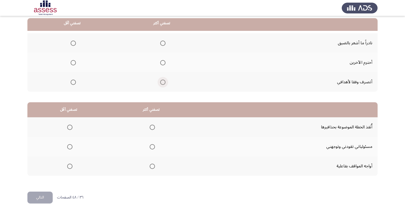
click at [163, 83] on span "Select an option" at bounding box center [162, 82] width 5 height 5
click at [163, 83] on input "Select an option" at bounding box center [162, 82] width 5 height 5
click at [74, 63] on span "Select an option" at bounding box center [73, 62] width 5 height 5
click at [74, 63] on input "Select an option" at bounding box center [73, 62] width 5 height 5
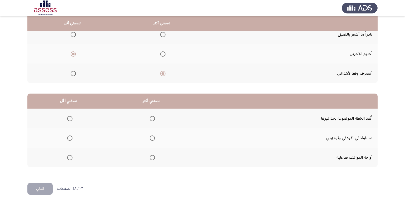
click at [154, 120] on th at bounding box center [151, 119] width 83 height 20
click at [152, 120] on span "Select an option" at bounding box center [152, 118] width 5 height 5
click at [152, 120] on input "Select an option" at bounding box center [152, 118] width 5 height 5
click at [69, 162] on th at bounding box center [68, 158] width 83 height 20
click at [69, 163] on th at bounding box center [68, 158] width 83 height 20
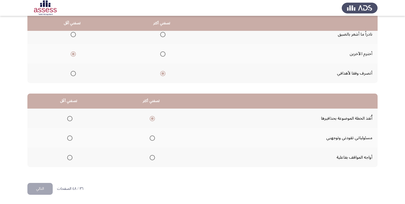
click at [69, 156] on span "Select an option" at bounding box center [69, 157] width 5 height 5
click at [69, 156] on input "Select an option" at bounding box center [69, 157] width 5 height 5
click at [45, 195] on button "التالي" at bounding box center [39, 189] width 25 height 12
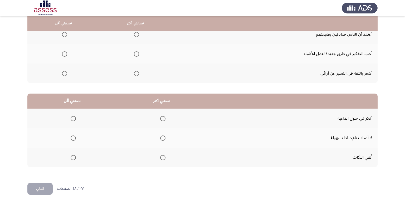
click at [136, 55] on span "Select an option" at bounding box center [136, 53] width 5 height 5
click at [136, 55] on input "Select an option" at bounding box center [136, 53] width 5 height 5
click at [64, 73] on span "Select an option" at bounding box center [64, 73] width 5 height 5
click at [64, 73] on input "Select an option" at bounding box center [64, 73] width 5 height 5
click at [161, 118] on span "Select an option" at bounding box center [162, 118] width 5 height 5
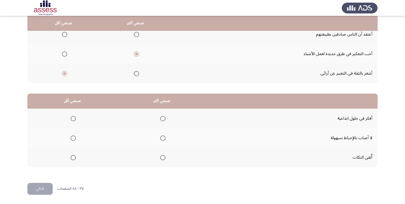
click at [161, 118] on input "Select an option" at bounding box center [162, 118] width 5 height 5
click at [72, 140] on span "Select an option" at bounding box center [73, 137] width 5 height 5
click at [72, 140] on input "Select an option" at bounding box center [73, 137] width 5 height 5
click at [47, 185] on button "التالي" at bounding box center [39, 189] width 25 height 12
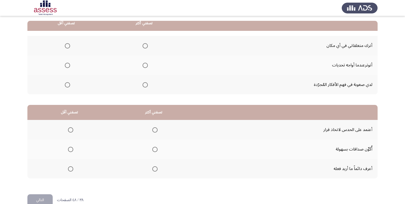
scroll to position [54, 0]
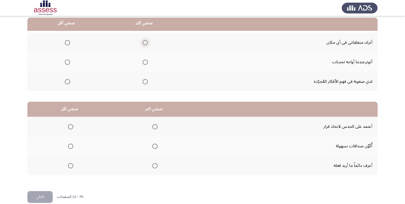
click at [146, 42] on span "Select an option" at bounding box center [145, 42] width 5 height 5
click at [146, 42] on input "Select an option" at bounding box center [145, 42] width 5 height 5
click at [67, 63] on span "Select an option" at bounding box center [67, 62] width 5 height 5
click at [67, 63] on input "Select an option" at bounding box center [67, 62] width 5 height 5
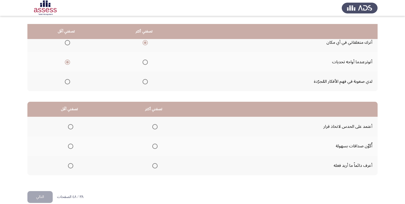
scroll to position [62, 0]
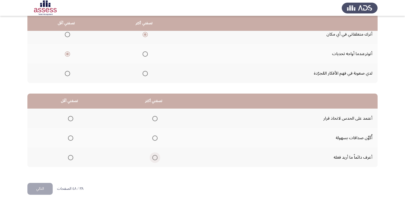
click at [156, 156] on span "Select an option" at bounding box center [154, 157] width 5 height 5
click at [156, 156] on input "Select an option" at bounding box center [154, 157] width 5 height 5
click at [71, 138] on span "Select an option" at bounding box center [70, 137] width 5 height 5
click at [71, 138] on input "Select an option" at bounding box center [70, 137] width 5 height 5
click at [45, 189] on button "التالي" at bounding box center [39, 189] width 25 height 12
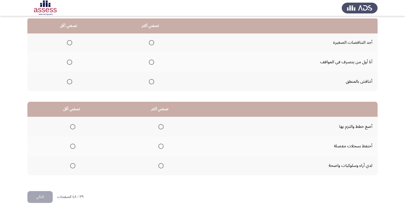
scroll to position [57, 0]
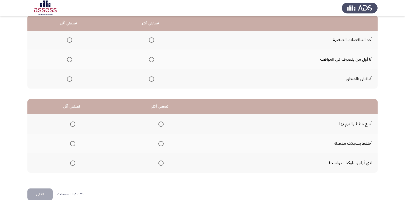
click at [153, 80] on span "Select an option" at bounding box center [151, 78] width 5 height 5
click at [153, 80] on input "Select an option" at bounding box center [151, 78] width 5 height 5
click at [71, 60] on span "Select an option" at bounding box center [69, 59] width 5 height 5
click at [71, 60] on input "Select an option" at bounding box center [69, 59] width 5 height 5
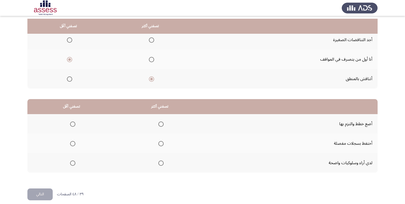
scroll to position [62, 0]
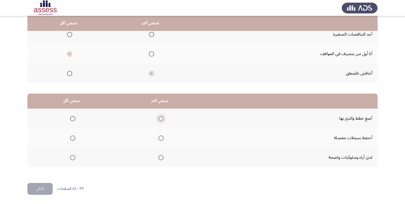
drag, startPoint x: 155, startPoint y: 119, endPoint x: 158, endPoint y: 118, distance: 3.2
click at [155, 119] on th at bounding box center [160, 119] width 89 height 20
click at [159, 118] on span "Select an option" at bounding box center [160, 118] width 5 height 5
click at [159, 118] on input "Select an option" at bounding box center [160, 118] width 5 height 5
click at [72, 159] on span "Select an option" at bounding box center [72, 157] width 5 height 5
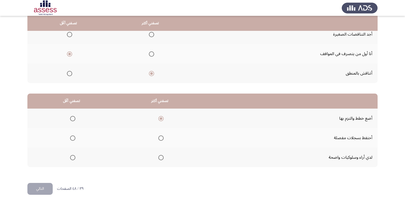
click at [72, 159] on input "Select an option" at bounding box center [72, 157] width 5 height 5
click at [40, 188] on button "التالي" at bounding box center [39, 189] width 25 height 12
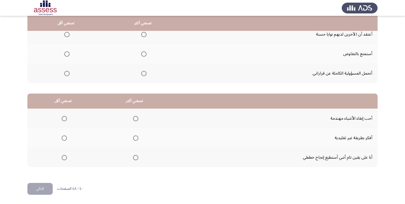
click at [142, 73] on span "Select an option" at bounding box center [143, 73] width 5 height 5
click at [142, 73] on input "Select an option" at bounding box center [143, 73] width 5 height 5
click at [66, 54] on span "Select an option" at bounding box center [66, 53] width 5 height 5
click at [66, 54] on input "Select an option" at bounding box center [66, 53] width 5 height 5
click at [135, 161] on mat-radio-group "Select an option" at bounding box center [134, 157] width 7 height 9
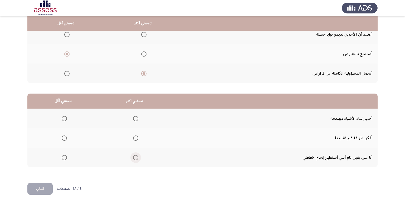
click at [135, 156] on span "Select an option" at bounding box center [135, 157] width 5 height 5
click at [135, 156] on input "Select an option" at bounding box center [135, 157] width 5 height 5
drag, startPoint x: 78, startPoint y: 146, endPoint x: 45, endPoint y: 168, distance: 39.8
click at [64, 139] on span "Select an option" at bounding box center [64, 137] width 5 height 5
click at [64, 139] on input "Select an option" at bounding box center [64, 137] width 5 height 5
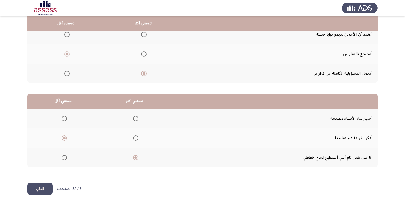
click at [42, 187] on button "التالي" at bounding box center [39, 189] width 25 height 12
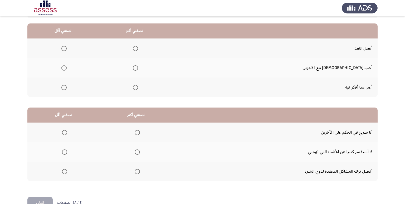
scroll to position [49, 0]
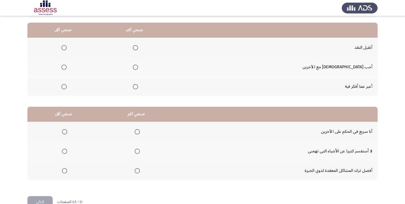
click at [138, 89] on span "Select an option" at bounding box center [135, 86] width 5 height 5
click at [138, 89] on input "Select an option" at bounding box center [135, 86] width 5 height 5
click at [67, 66] on span "Select an option" at bounding box center [63, 67] width 5 height 5
click at [67, 66] on input "Select an option" at bounding box center [63, 67] width 5 height 5
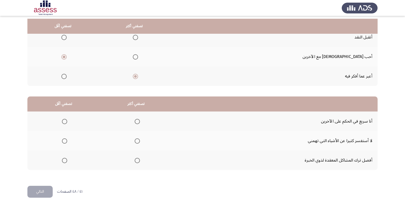
scroll to position [62, 0]
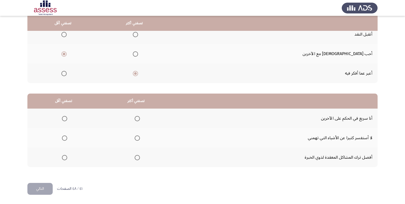
click at [138, 155] on span "Select an option" at bounding box center [137, 157] width 5 height 5
click at [138, 155] on input "Select an option" at bounding box center [137, 157] width 5 height 5
click at [62, 139] on span "Select an option" at bounding box center [64, 137] width 5 height 5
click at [62, 139] on input "Select an option" at bounding box center [64, 137] width 5 height 5
click at [43, 191] on button "التالي" at bounding box center [39, 189] width 25 height 12
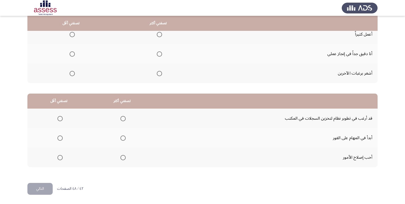
click at [159, 53] on span "Select an option" at bounding box center [159, 53] width 5 height 5
click at [159, 53] on input "Select an option" at bounding box center [159, 53] width 5 height 5
click at [71, 36] on span "Select an option" at bounding box center [72, 34] width 5 height 5
click at [71, 36] on input "Select an option" at bounding box center [72, 34] width 5 height 5
click at [122, 139] on span "Select an option" at bounding box center [122, 137] width 5 height 5
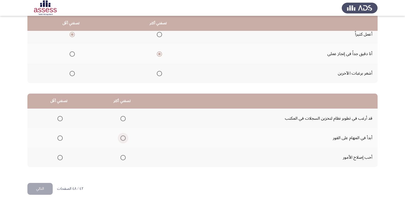
click at [122, 139] on input "Select an option" at bounding box center [122, 137] width 5 height 5
click at [60, 120] on span "Select an option" at bounding box center [59, 118] width 5 height 5
click at [60, 120] on input "Select an option" at bounding box center [59, 118] width 5 height 5
click at [43, 185] on button "التالي" at bounding box center [39, 189] width 25 height 12
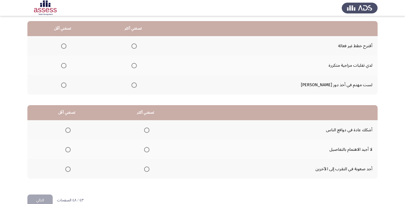
scroll to position [50, 0]
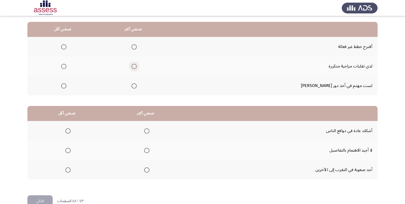
click at [137, 68] on span "Select an option" at bounding box center [134, 66] width 5 height 5
click at [137, 68] on input "Select an option" at bounding box center [134, 66] width 5 height 5
click at [66, 45] on span "Select an option" at bounding box center [63, 46] width 5 height 5
click at [66, 45] on input "Select an option" at bounding box center [63, 46] width 5 height 5
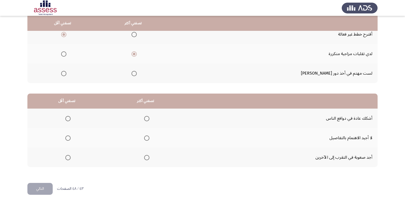
click at [147, 138] on span "Select an option" at bounding box center [146, 137] width 5 height 5
click at [147, 138] on input "Select an option" at bounding box center [146, 137] width 5 height 5
click at [68, 120] on span "Select an option" at bounding box center [67, 118] width 5 height 5
click at [68, 120] on input "Select an option" at bounding box center [67, 118] width 5 height 5
drag, startPoint x: 45, startPoint y: 188, endPoint x: 269, endPoint y: 156, distance: 226.4
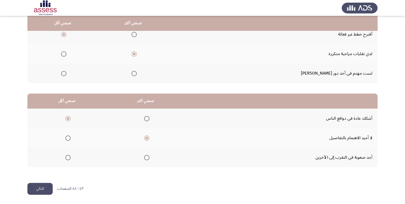
click at [45, 188] on button "التالي" at bounding box center [39, 189] width 25 height 12
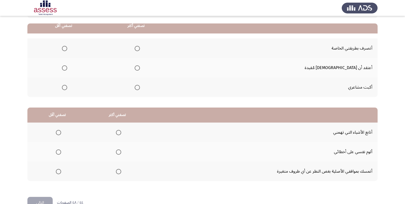
scroll to position [51, 0]
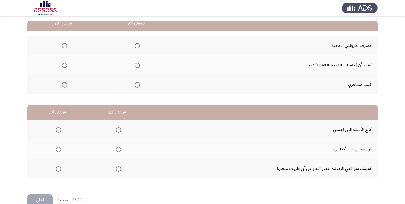
click at [140, 65] on span "Select an option" at bounding box center [137, 65] width 5 height 5
click at [140, 65] on input "Select an option" at bounding box center [137, 65] width 5 height 5
click at [67, 47] on span "Select an option" at bounding box center [64, 45] width 5 height 5
click at [67, 47] on input "Select an option" at bounding box center [64, 45] width 5 height 5
drag, startPoint x: 404, startPoint y: 129, endPoint x: 404, endPoint y: 142, distance: 12.7
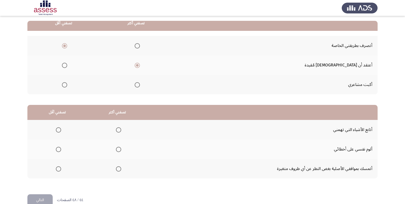
click at [404, 142] on app-assessment-container "Occupational Competency Measurement (OCM) التالي من المجموعة التالية اخترأكثر ا…" at bounding box center [202, 82] width 405 height 224
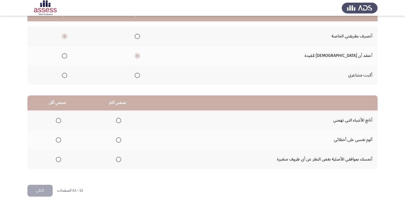
scroll to position [62, 0]
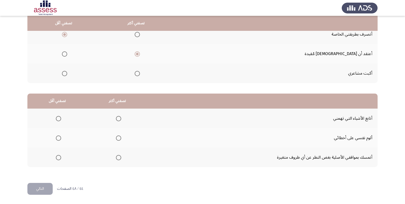
click at [117, 158] on span "Select an option" at bounding box center [118, 157] width 5 height 5
click at [117, 158] on input "Select an option" at bounding box center [118, 157] width 5 height 5
click at [56, 118] on span "Select an option" at bounding box center [58, 118] width 5 height 5
click at [56, 118] on input "Select an option" at bounding box center [58, 118] width 5 height 5
click at [48, 189] on button "التالي" at bounding box center [39, 189] width 25 height 12
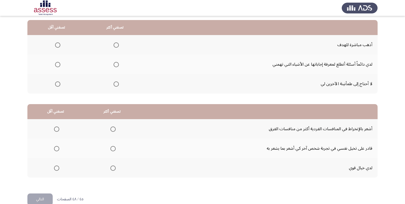
scroll to position [54, 0]
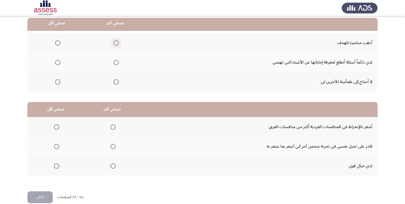
click at [115, 42] on span "Select an option" at bounding box center [116, 42] width 5 height 5
click at [115, 42] on input "Select an option" at bounding box center [116, 42] width 5 height 5
click at [58, 61] on span "Select an option" at bounding box center [57, 62] width 5 height 5
click at [58, 61] on input "Select an option" at bounding box center [57, 62] width 5 height 5
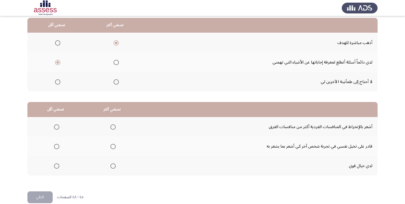
scroll to position [62, 0]
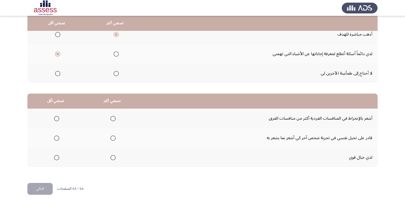
click at [111, 159] on span "Select an option" at bounding box center [112, 157] width 5 height 5
click at [111, 159] on input "Select an option" at bounding box center [112, 157] width 5 height 5
click at [56, 136] on span "Select an option" at bounding box center [56, 137] width 5 height 5
click at [56, 136] on input "Select an option" at bounding box center [56, 137] width 5 height 5
click at [45, 187] on button "التالي" at bounding box center [39, 189] width 25 height 12
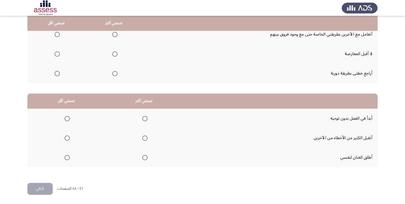
click at [115, 75] on span "Select an option" at bounding box center [114, 73] width 5 height 5
click at [115, 75] on input "Select an option" at bounding box center [114, 73] width 5 height 5
click at [57, 54] on span "Select an option" at bounding box center [57, 54] width 0 height 0
click at [57, 54] on input "Select an option" at bounding box center [57, 53] width 5 height 5
click at [145, 119] on span "Select an option" at bounding box center [145, 119] width 0 height 0
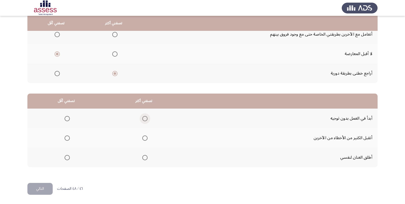
click at [144, 118] on input "Select an option" at bounding box center [144, 118] width 5 height 5
click at [67, 157] on span "Select an option" at bounding box center [67, 157] width 5 height 5
click at [67, 157] on input "Select an option" at bounding box center [67, 157] width 5 height 5
click at [47, 189] on button "التالي" at bounding box center [39, 189] width 25 height 12
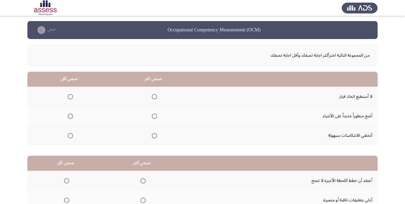
drag, startPoint x: 403, startPoint y: 125, endPoint x: 403, endPoint y: 139, distance: 14.0
click at [403, 139] on app-assessment-container "Occupational Competency Measurement (OCM) التالي من المجموعة التالية اخترأكثر ا…" at bounding box center [202, 133] width 405 height 224
drag, startPoint x: 403, startPoint y: 138, endPoint x: 403, endPoint y: 159, distance: 20.8
click at [402, 162] on app-assessment-container "Occupational Competency Measurement (OCM) التالي من المجموعة التالية اخترأكثر ا…" at bounding box center [202, 133] width 405 height 224
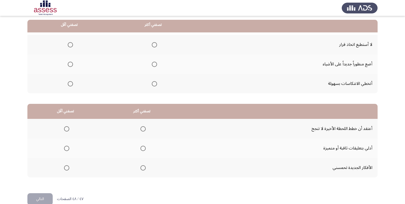
scroll to position [56, 0]
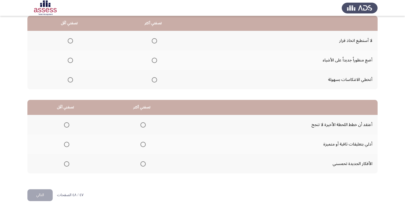
click at [157, 61] on th at bounding box center [153, 60] width 84 height 20
click at [152, 59] on span "Select an option" at bounding box center [154, 60] width 5 height 5
click at [152, 59] on input "Select an option" at bounding box center [154, 60] width 5 height 5
click at [72, 80] on span "Select an option" at bounding box center [70, 79] width 5 height 5
click at [72, 80] on input "Select an option" at bounding box center [70, 79] width 5 height 5
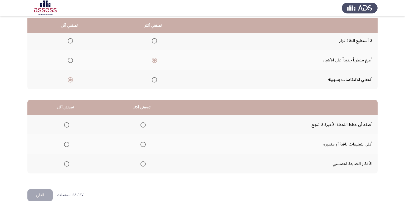
scroll to position [62, 0]
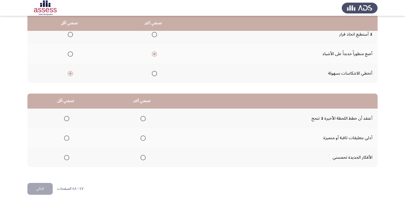
click at [144, 140] on span "Select an option" at bounding box center [142, 137] width 5 height 5
click at [144, 140] on input "Select an option" at bounding box center [142, 137] width 5 height 5
click at [68, 157] on span "Select an option" at bounding box center [66, 157] width 5 height 5
click at [68, 157] on input "Select an option" at bounding box center [66, 157] width 5 height 5
click at [47, 190] on button "التالي" at bounding box center [39, 189] width 25 height 12
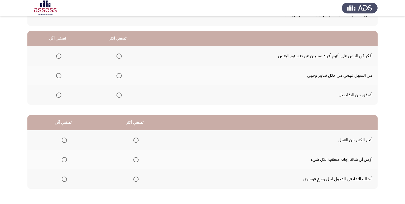
scroll to position [39, 0]
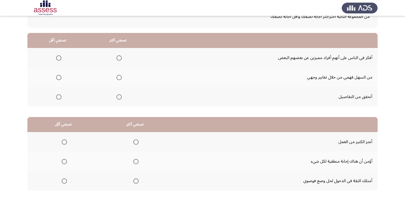
click at [120, 98] on span "Select an option" at bounding box center [119, 96] width 5 height 5
click at [120, 98] on input "Select an option" at bounding box center [119, 96] width 5 height 5
click at [57, 77] on span "Select an option" at bounding box center [58, 77] width 5 height 5
click at [57, 77] on input "Select an option" at bounding box center [58, 77] width 5 height 5
drag, startPoint x: 405, startPoint y: 137, endPoint x: 405, endPoint y: 147, distance: 10.3
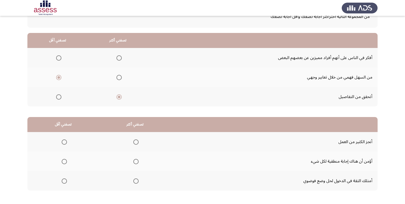
click at [405, 147] on app-assessment-container "Occupational Competency Measurement (OCM) إنهاء من المجموعة التالية اخترأكثر اج…" at bounding box center [202, 94] width 405 height 224
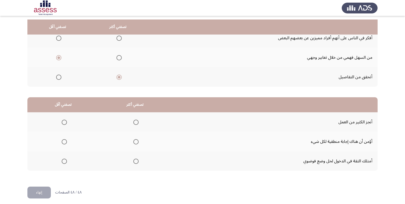
scroll to position [62, 0]
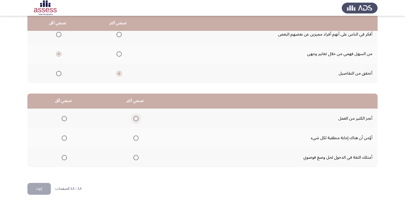
click at [132, 119] on label "Select an option" at bounding box center [134, 118] width 7 height 5
click at [133, 119] on input "Select an option" at bounding box center [135, 118] width 5 height 5
click at [67, 139] on th at bounding box center [63, 138] width 72 height 20
click at [67, 140] on th at bounding box center [63, 138] width 72 height 20
click at [63, 138] on span "Select an option" at bounding box center [64, 137] width 5 height 5
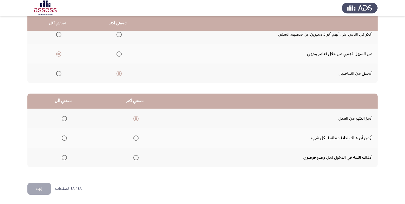
click at [63, 138] on input "Select an option" at bounding box center [64, 137] width 5 height 5
click at [45, 188] on button "إنهاء" at bounding box center [38, 189] width 23 height 12
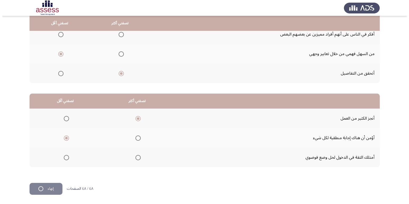
scroll to position [0, 0]
